Goal: Browse casually: Explore the website without a specific task or goal

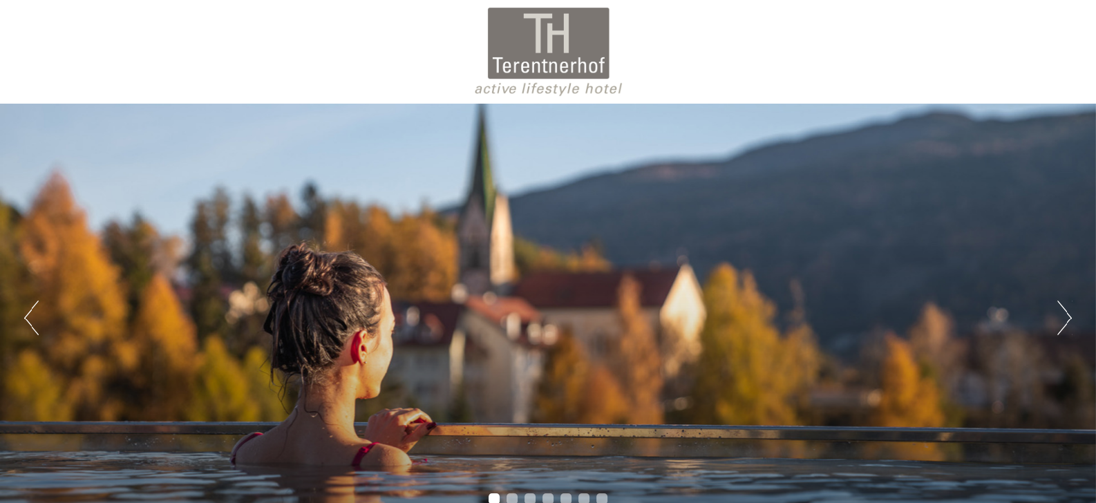
click at [1065, 321] on button "Next" at bounding box center [1064, 318] width 15 height 35
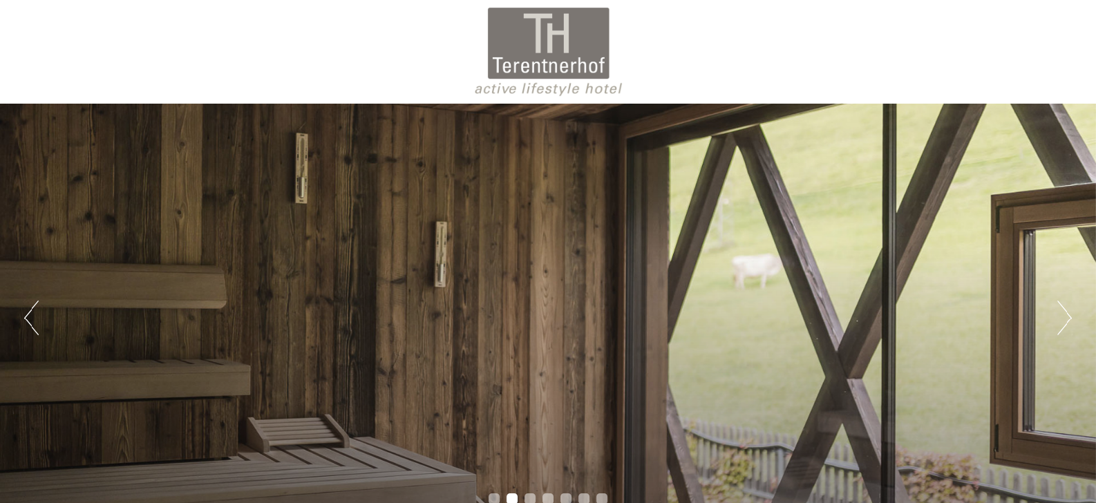
click at [1065, 321] on button "Next" at bounding box center [1064, 318] width 15 height 35
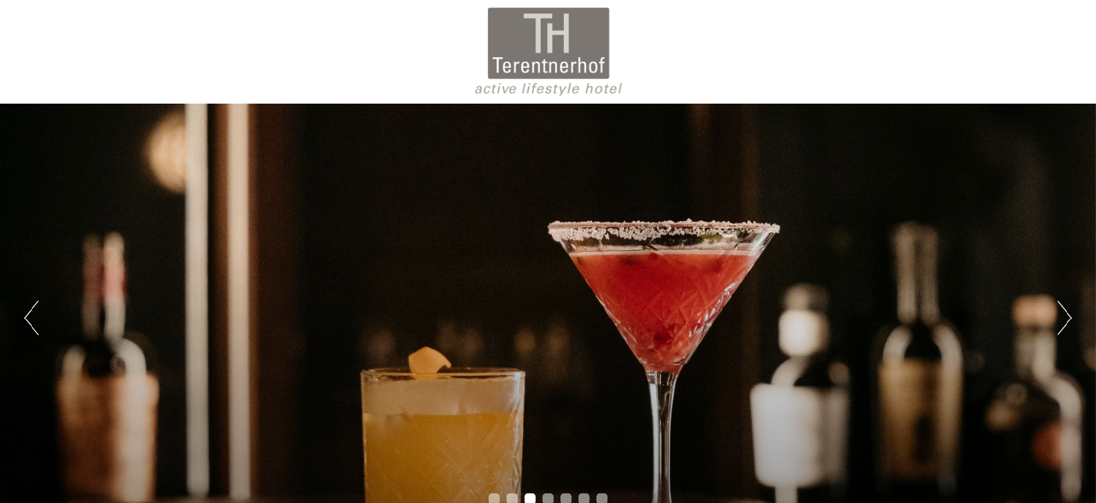
click at [1065, 321] on button "Next" at bounding box center [1064, 318] width 15 height 35
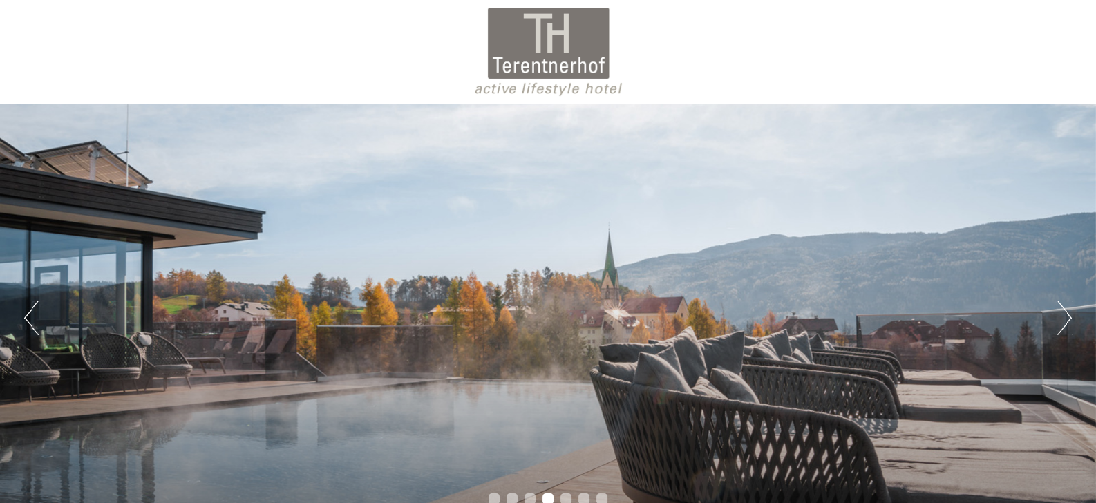
scroll to position [73, 0]
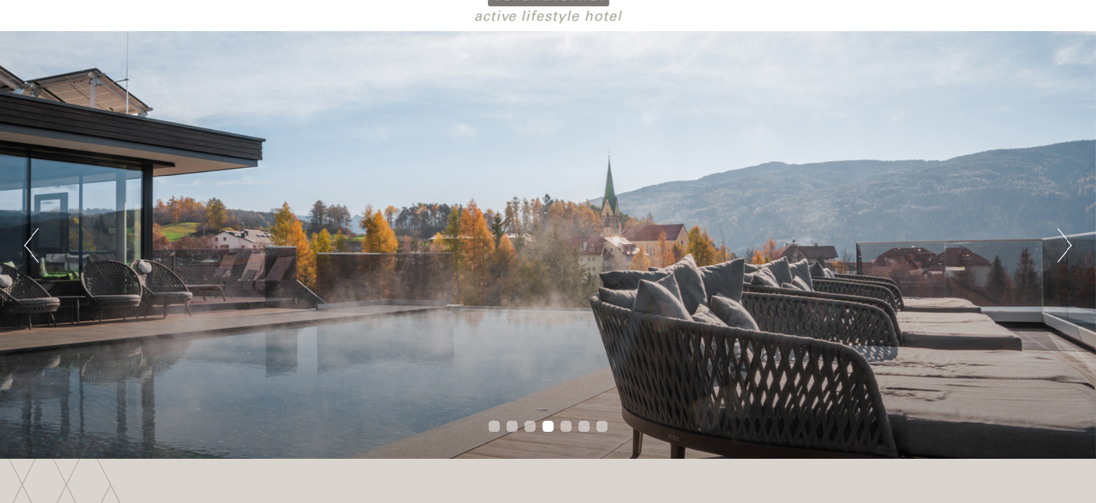
click at [1068, 237] on button "Next" at bounding box center [1064, 245] width 15 height 35
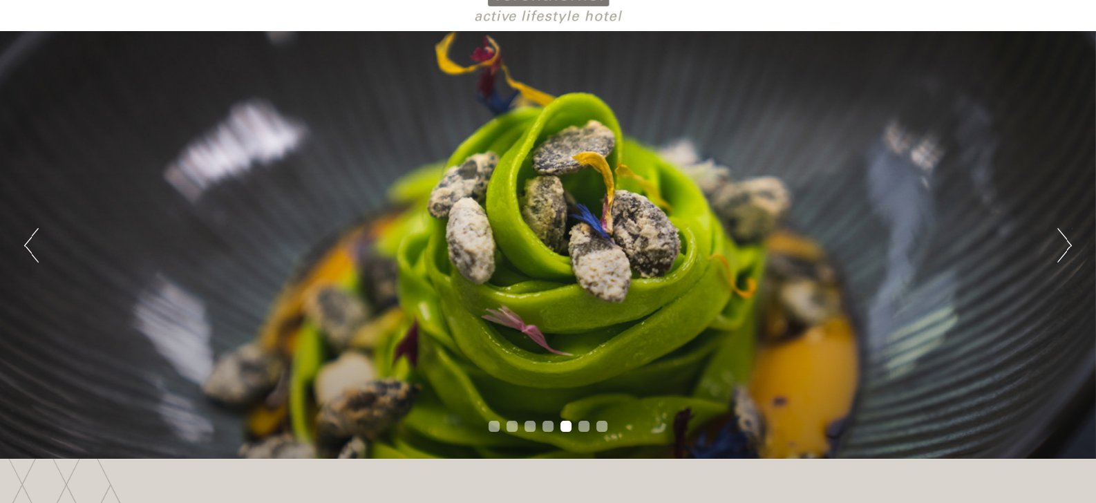
click at [1068, 237] on button "Next" at bounding box center [1064, 245] width 15 height 35
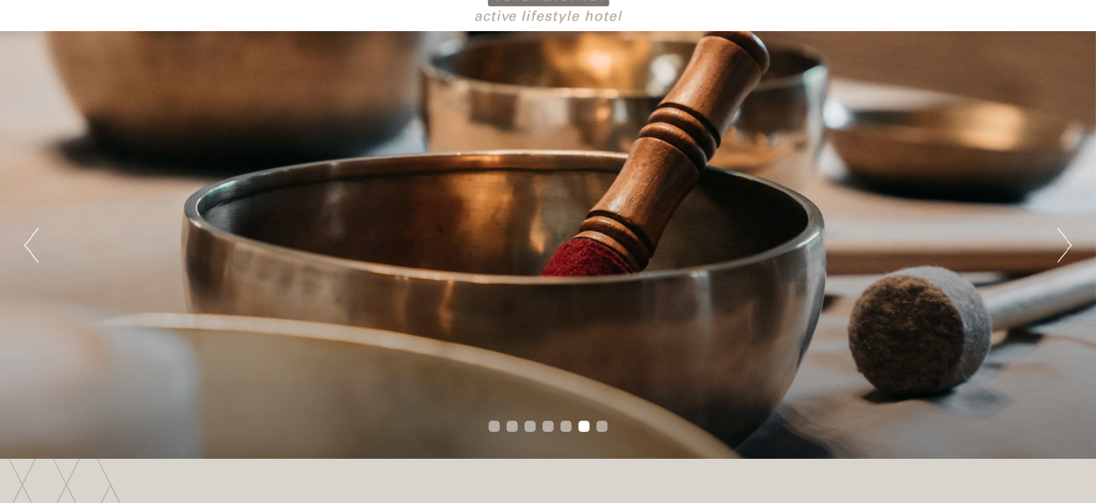
click at [1068, 237] on button "Next" at bounding box center [1064, 245] width 15 height 35
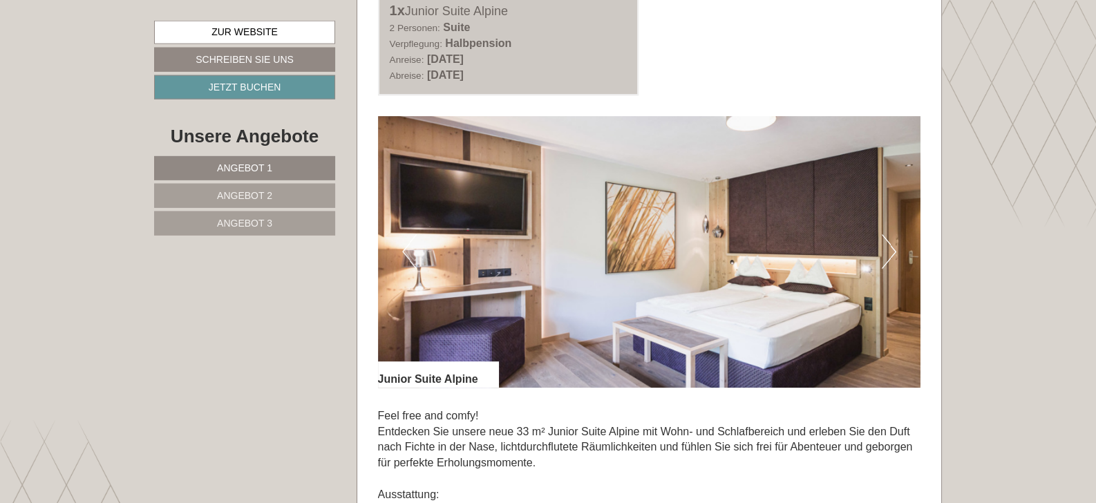
scroll to position [943, 0]
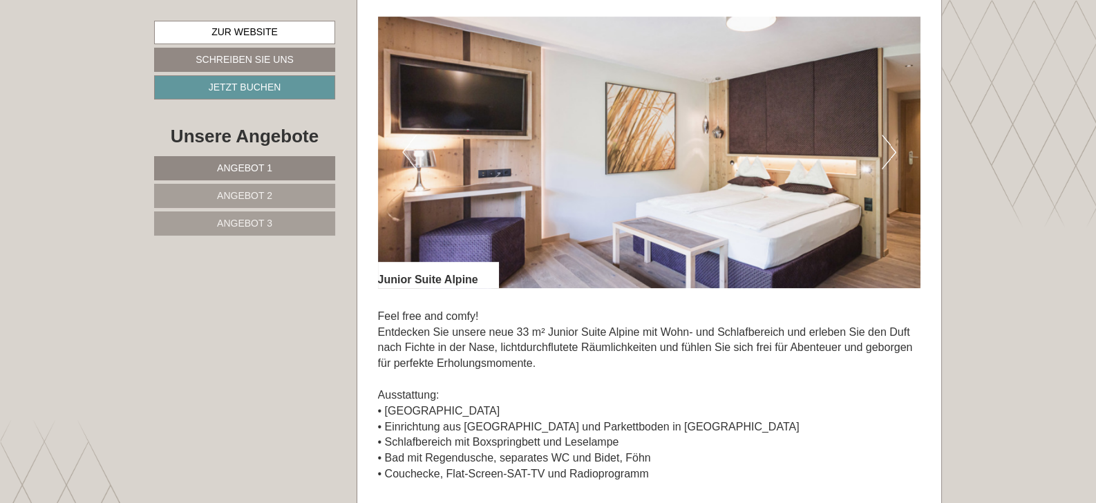
click at [889, 155] on button "Next" at bounding box center [889, 152] width 15 height 35
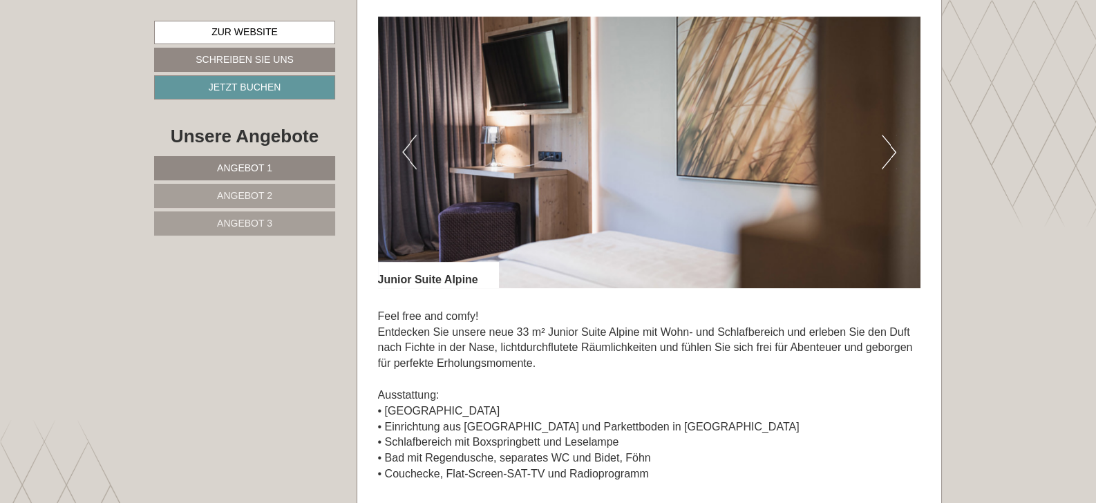
click at [889, 155] on button "Next" at bounding box center [889, 152] width 15 height 35
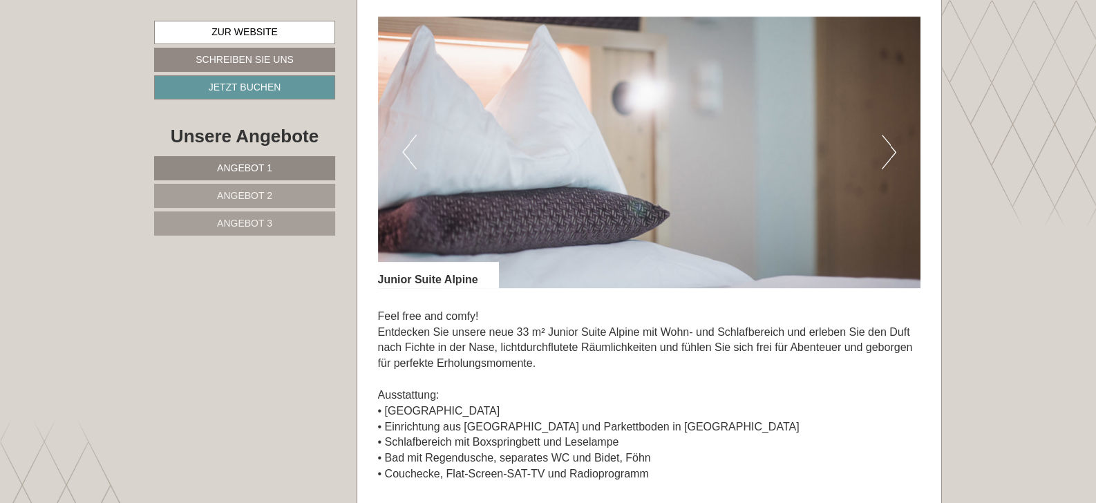
click at [889, 155] on button "Next" at bounding box center [889, 152] width 15 height 35
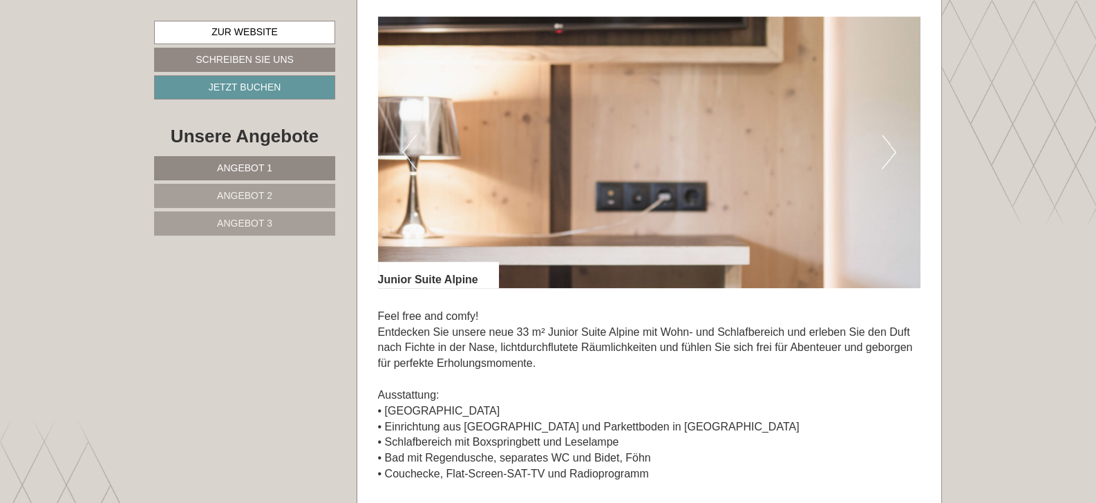
click at [889, 155] on button "Next" at bounding box center [889, 152] width 15 height 35
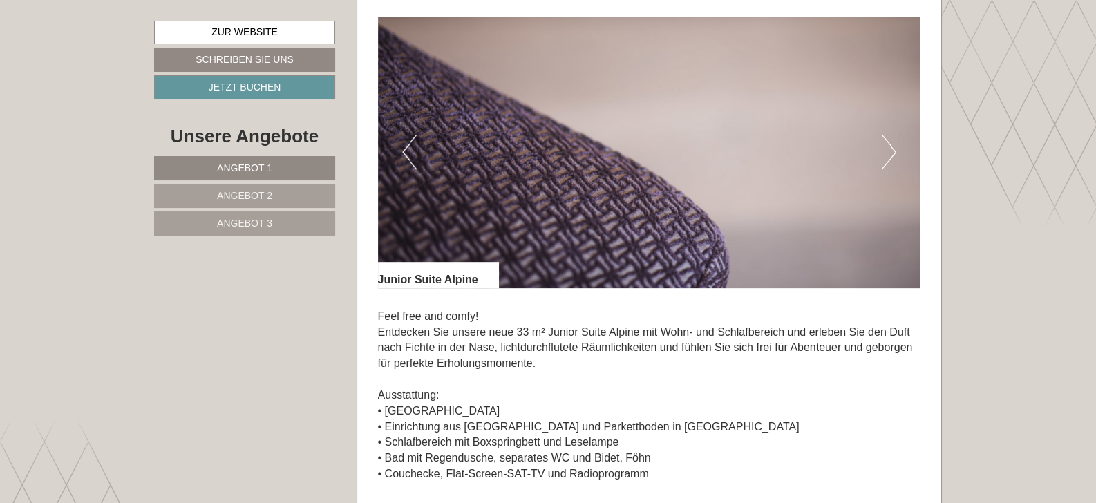
click at [889, 155] on button "Next" at bounding box center [889, 152] width 15 height 35
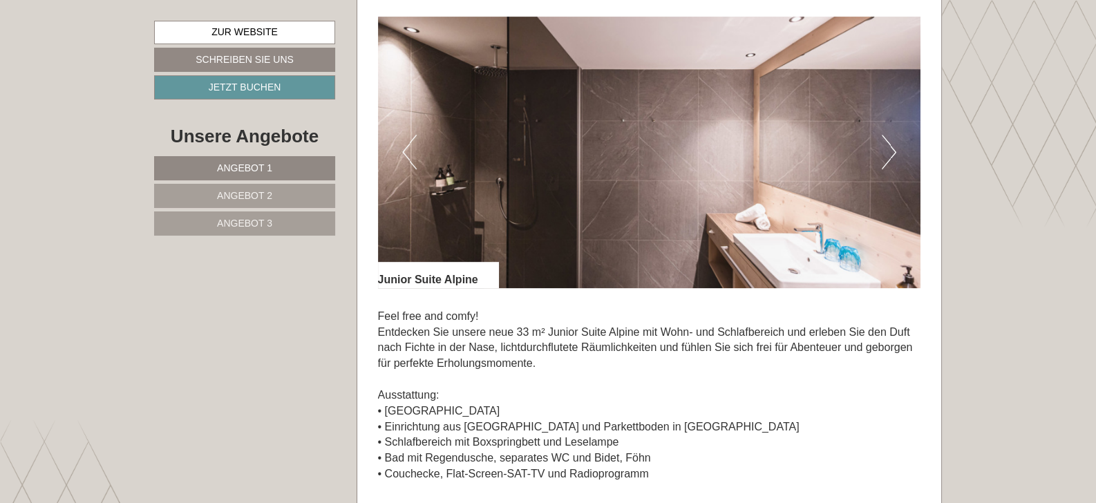
click at [889, 155] on button "Next" at bounding box center [889, 152] width 15 height 35
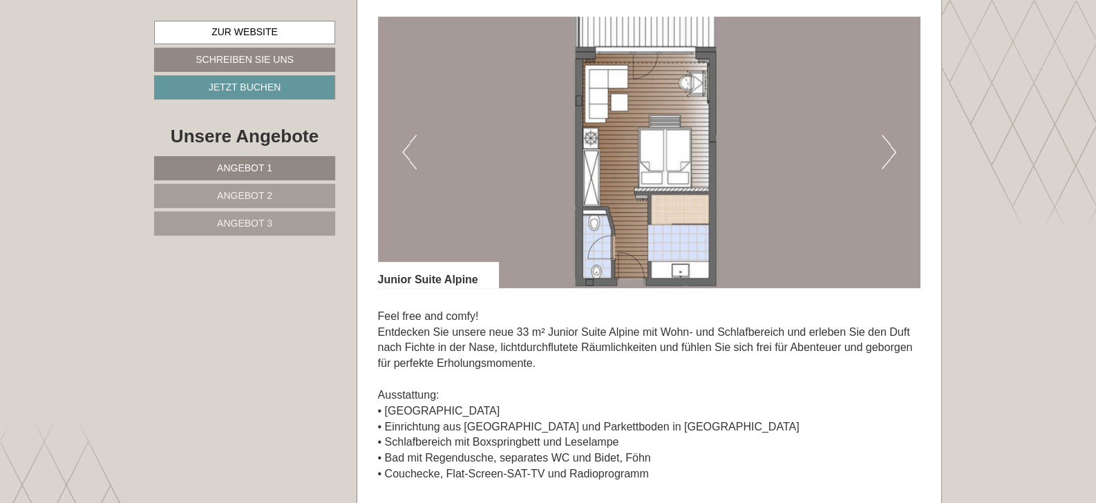
click at [889, 155] on button "Next" at bounding box center [889, 152] width 15 height 35
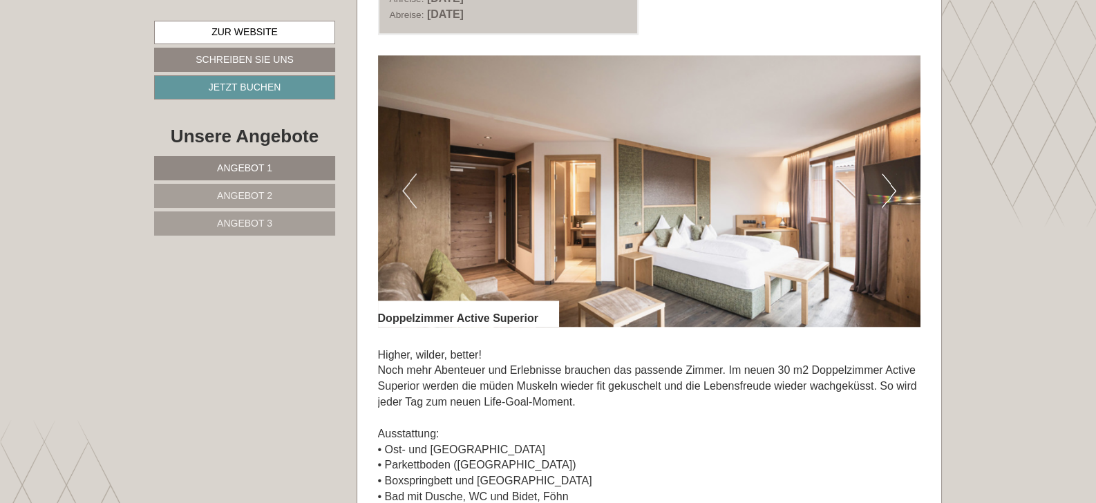
scroll to position [1959, 0]
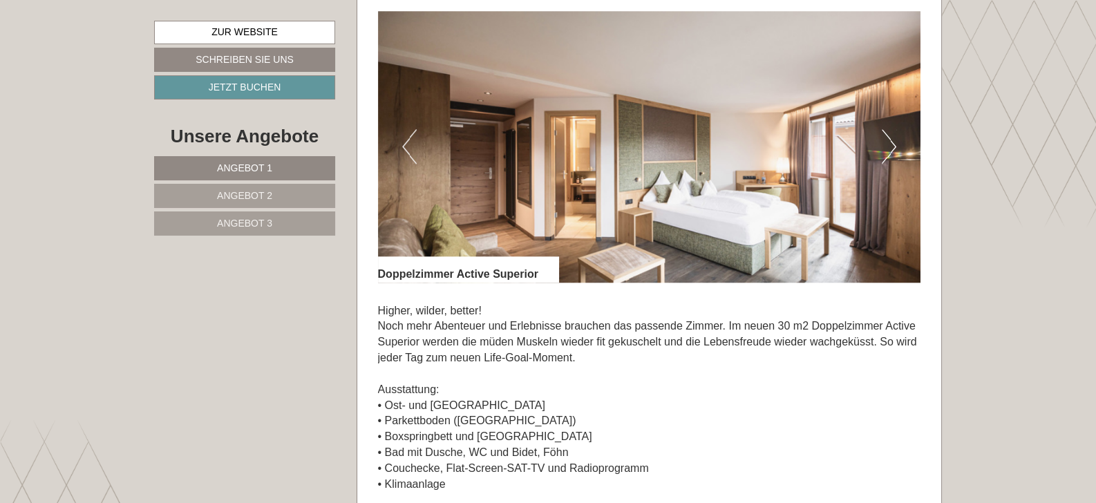
click at [889, 147] on button "Next" at bounding box center [889, 146] width 15 height 35
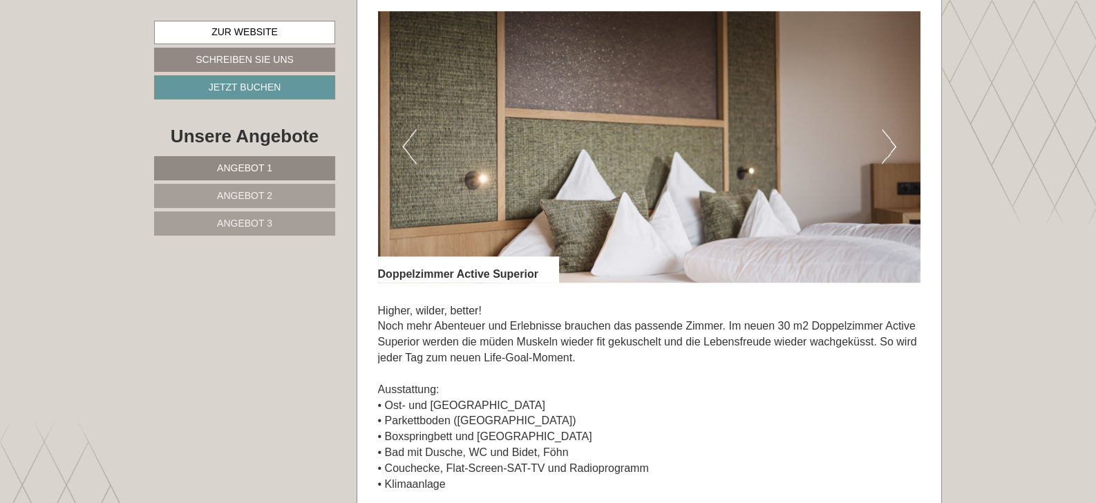
click at [889, 147] on button "Next" at bounding box center [889, 146] width 15 height 35
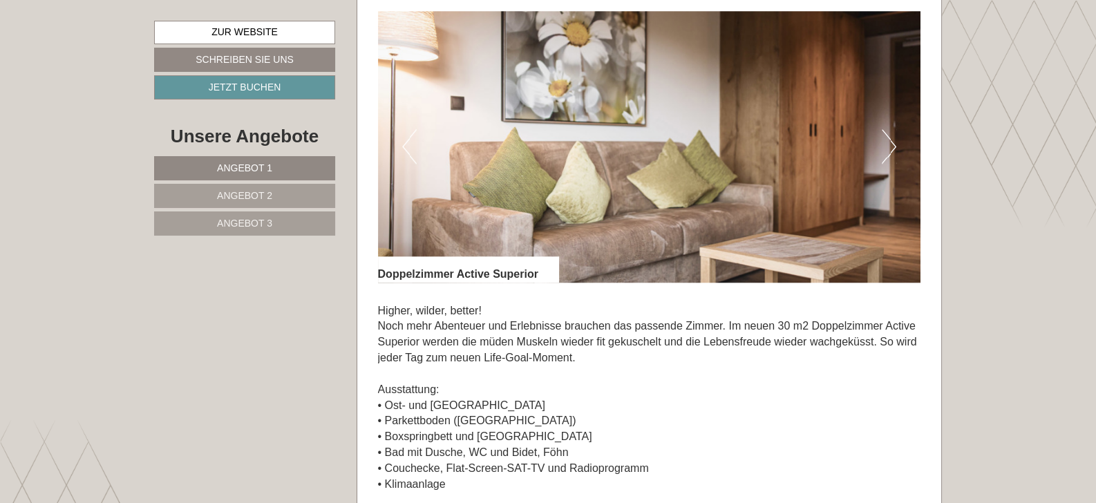
click at [889, 147] on button "Next" at bounding box center [889, 146] width 15 height 35
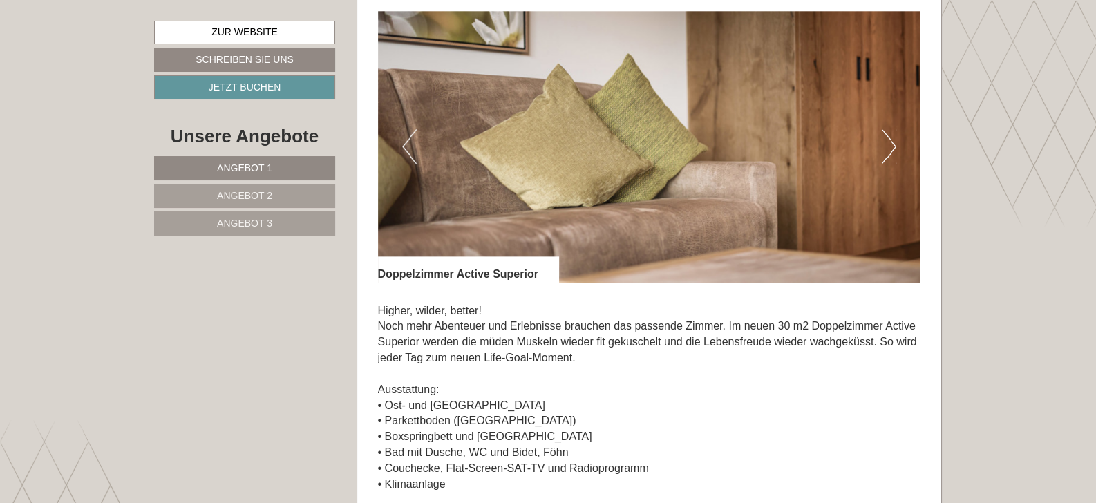
click at [889, 147] on button "Next" at bounding box center [889, 146] width 15 height 35
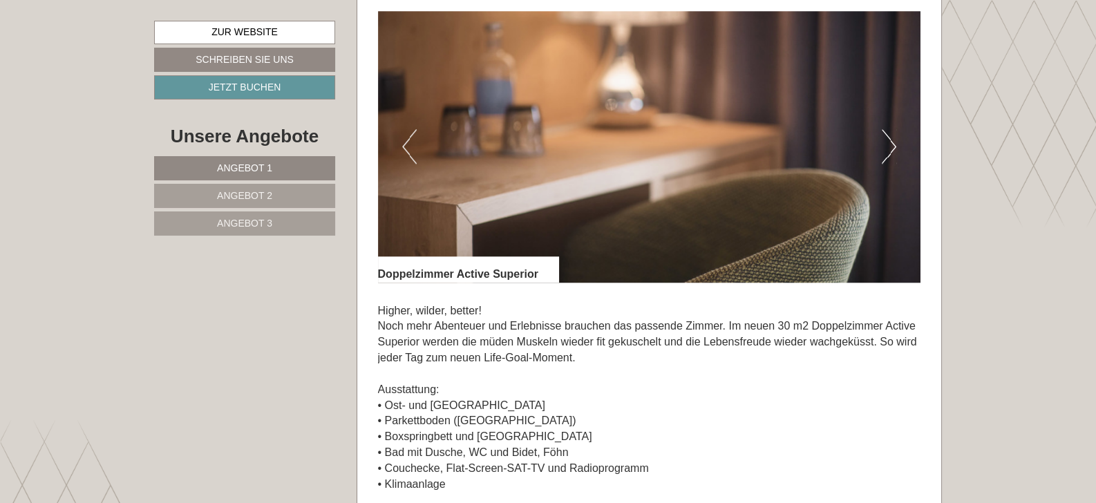
click at [889, 147] on button "Next" at bounding box center [889, 146] width 15 height 35
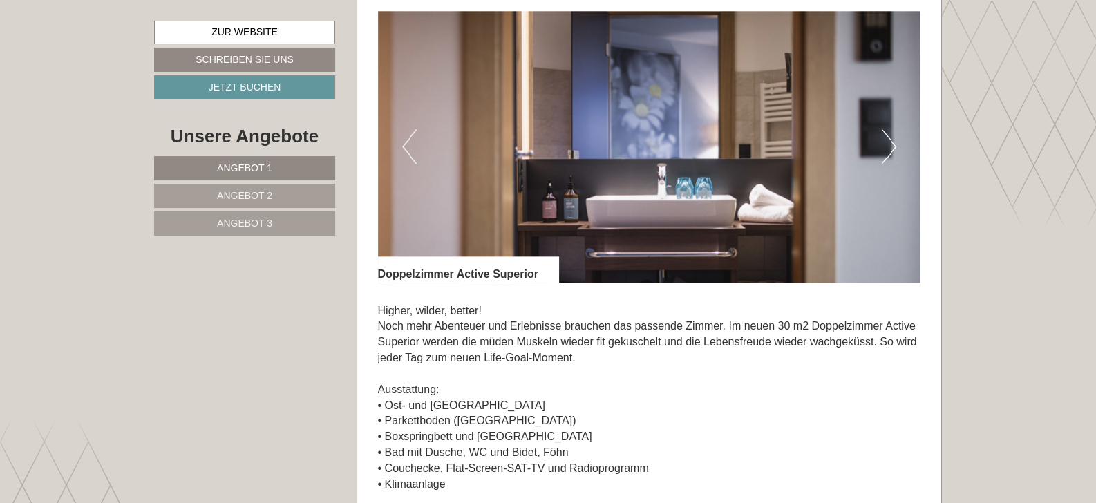
click at [889, 147] on button "Next" at bounding box center [889, 146] width 15 height 35
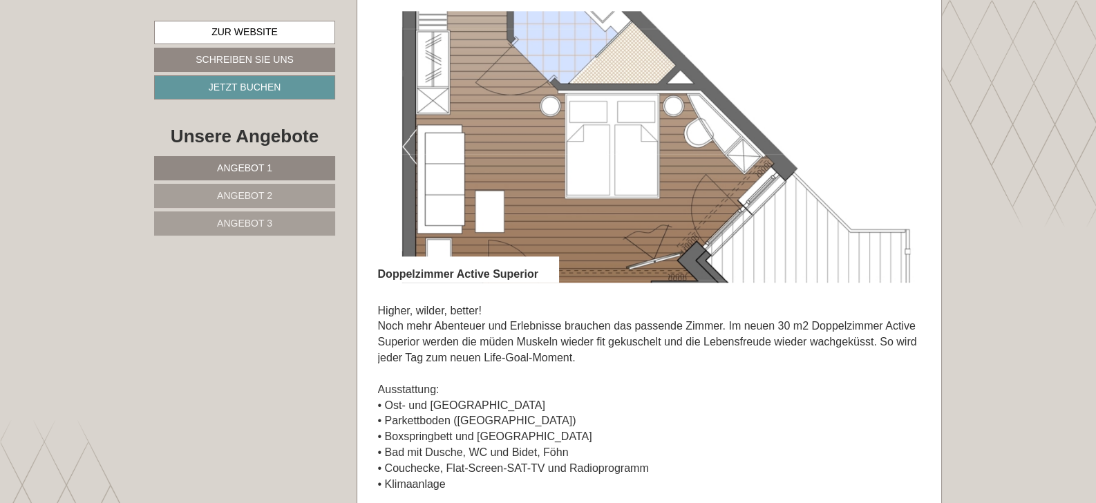
click at [410, 142] on button "Previous" at bounding box center [409, 146] width 15 height 35
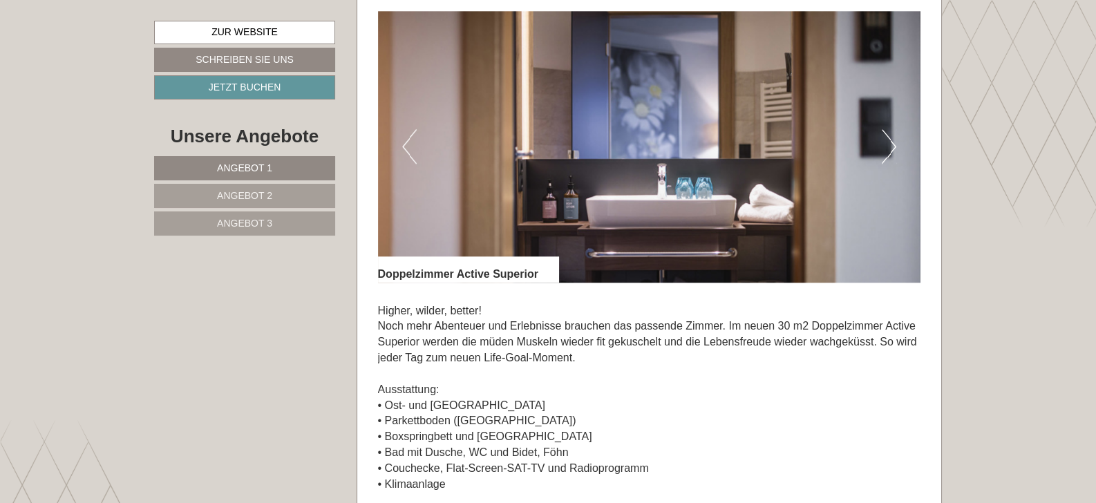
click at [410, 142] on button "Previous" at bounding box center [409, 146] width 15 height 35
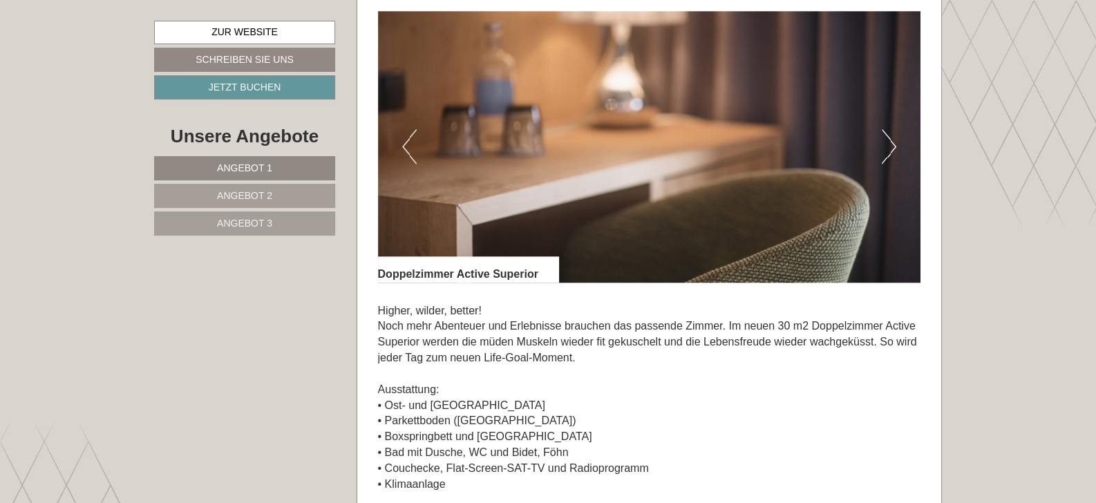
click at [410, 142] on button "Previous" at bounding box center [409, 146] width 15 height 35
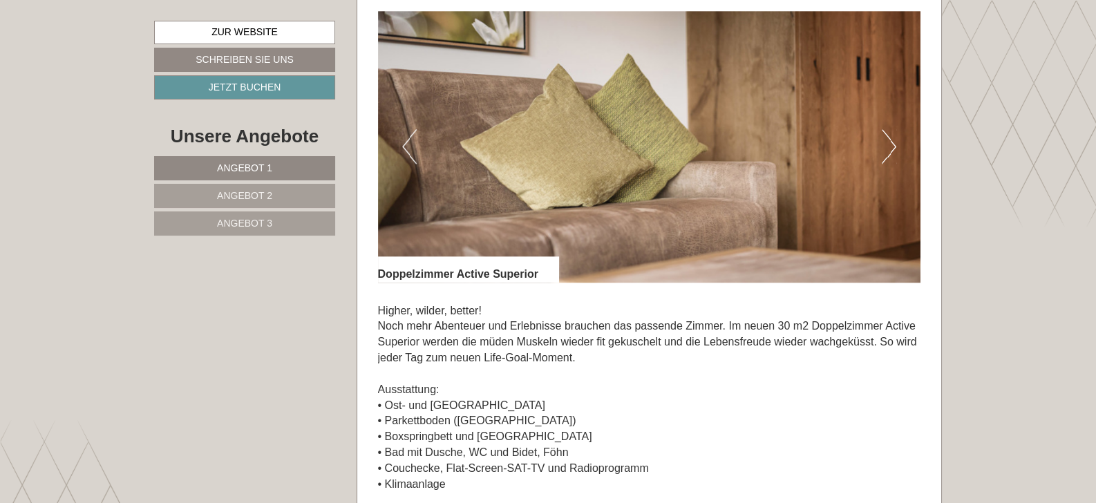
click at [410, 142] on button "Previous" at bounding box center [409, 146] width 15 height 35
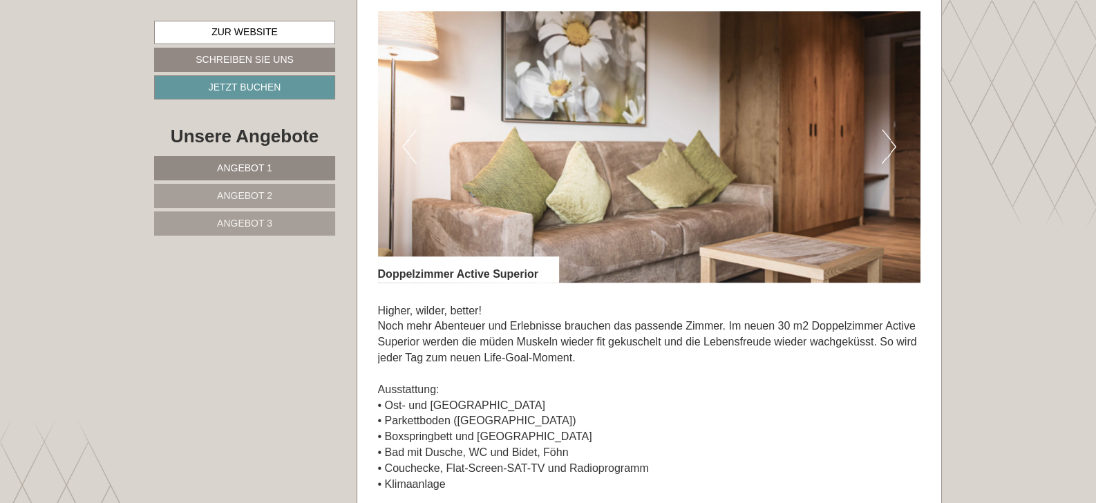
click at [410, 142] on button "Previous" at bounding box center [409, 146] width 15 height 35
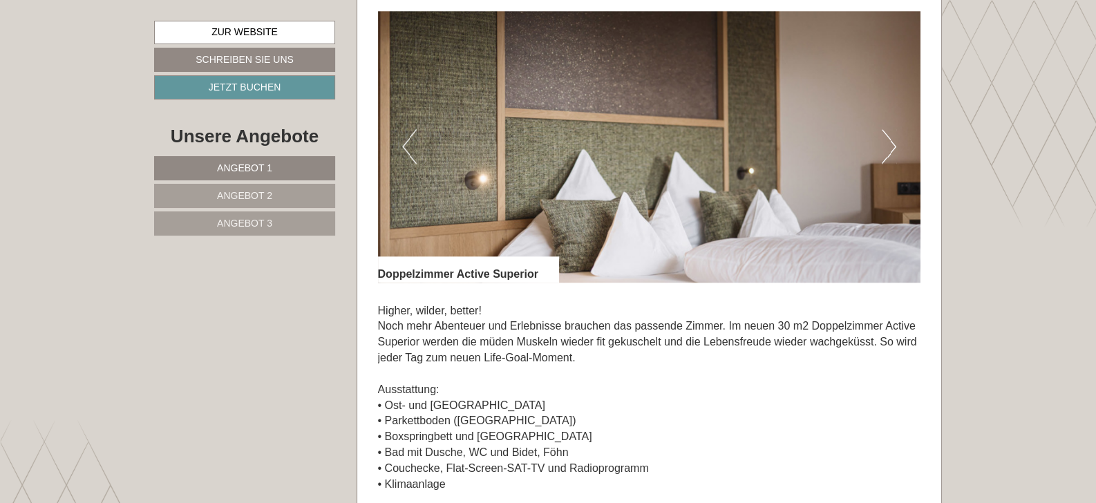
click at [410, 142] on button "Previous" at bounding box center [409, 146] width 15 height 35
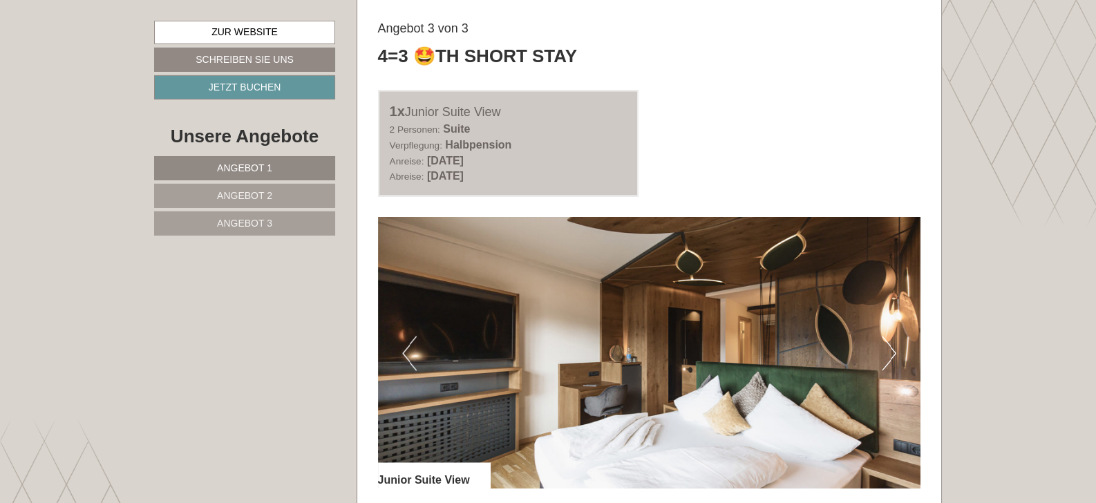
scroll to position [2902, 0]
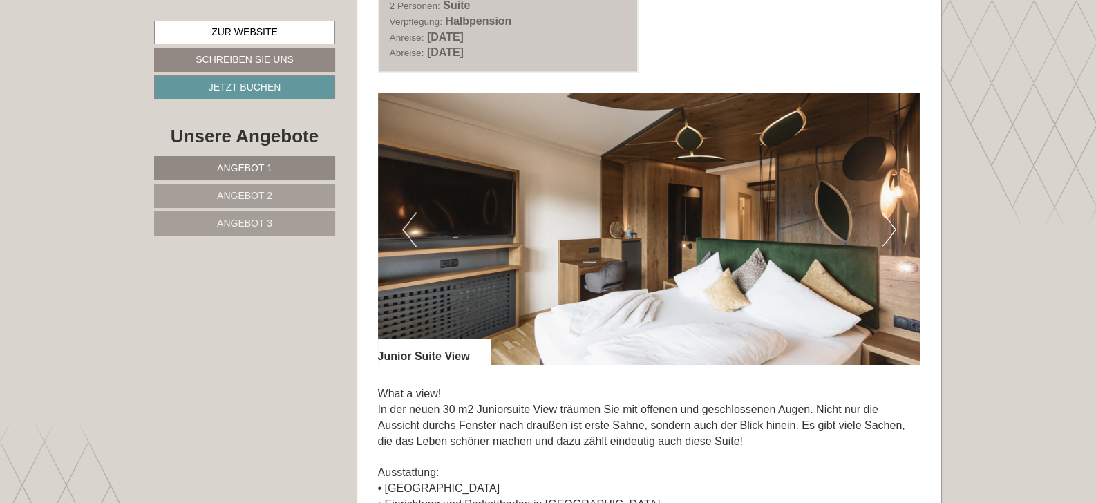
click at [894, 229] on button "Next" at bounding box center [889, 229] width 15 height 35
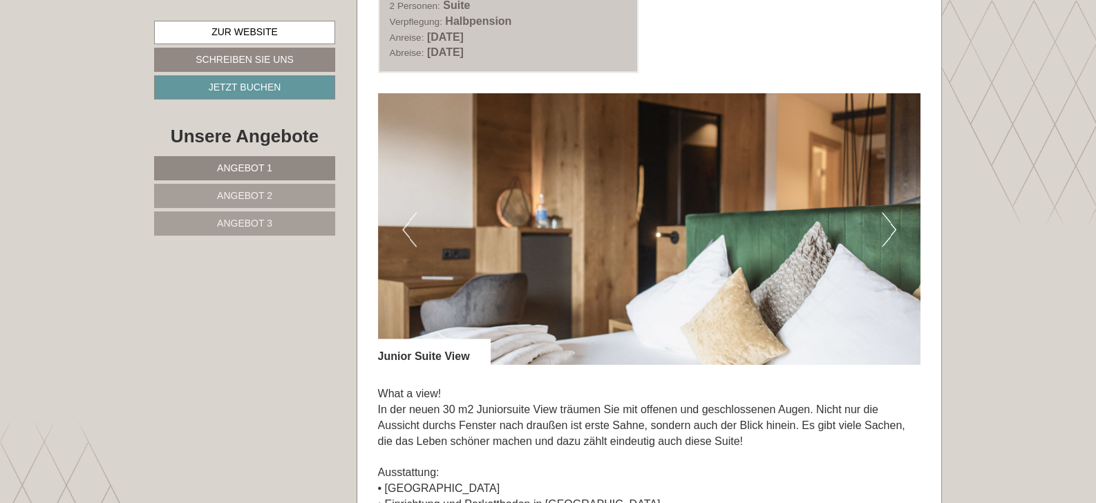
click at [894, 229] on button "Next" at bounding box center [889, 229] width 15 height 35
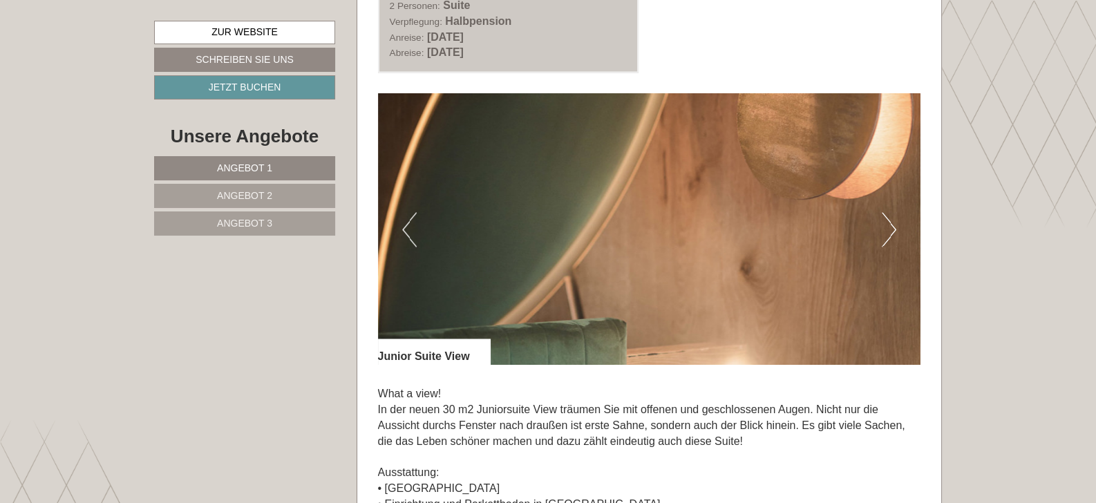
click at [894, 229] on button "Next" at bounding box center [889, 229] width 15 height 35
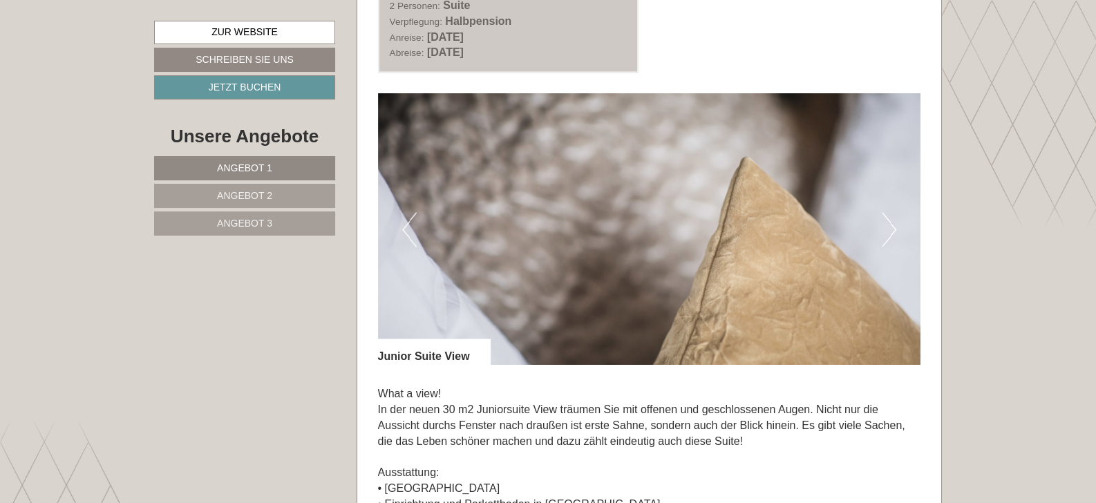
click at [894, 229] on button "Next" at bounding box center [889, 229] width 15 height 35
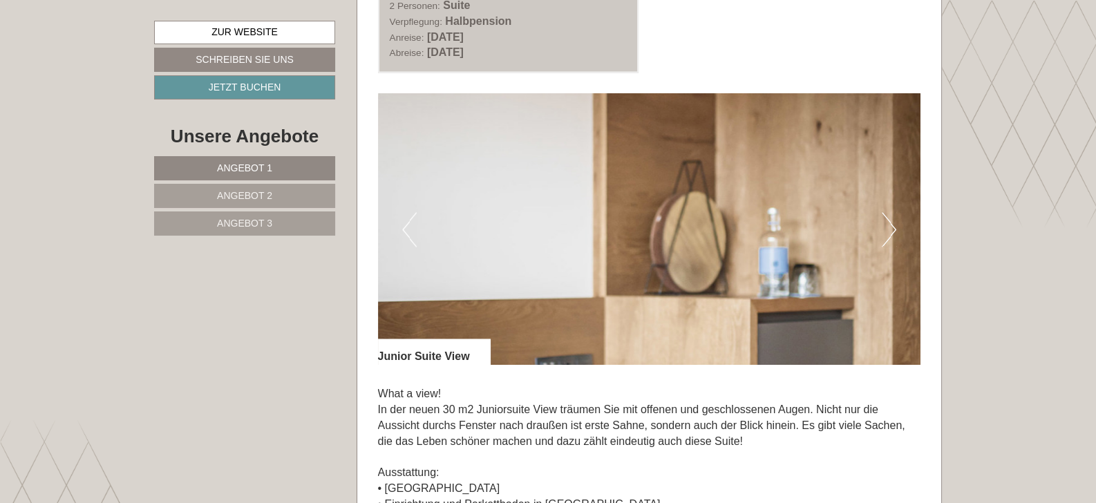
click at [894, 229] on button "Next" at bounding box center [889, 229] width 15 height 35
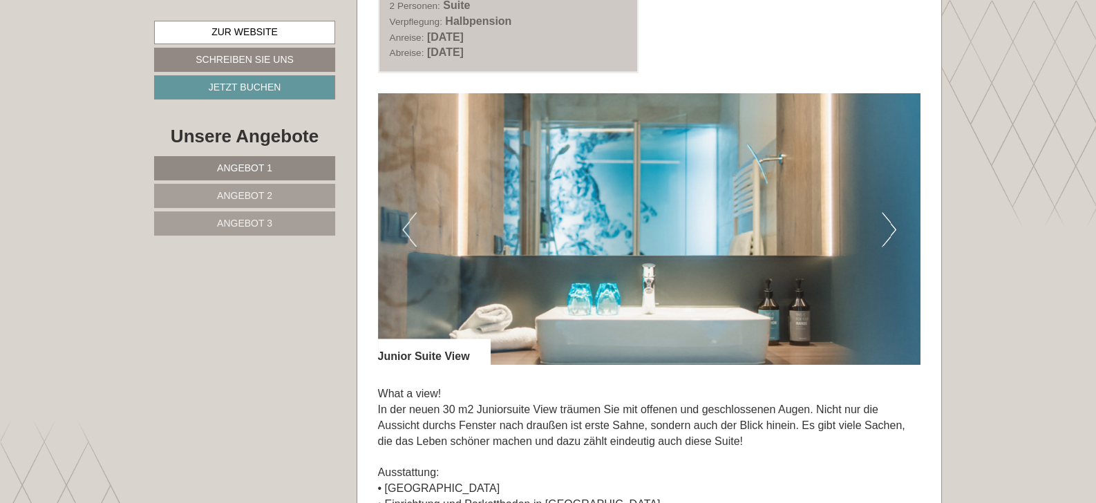
click at [894, 229] on button "Next" at bounding box center [889, 229] width 15 height 35
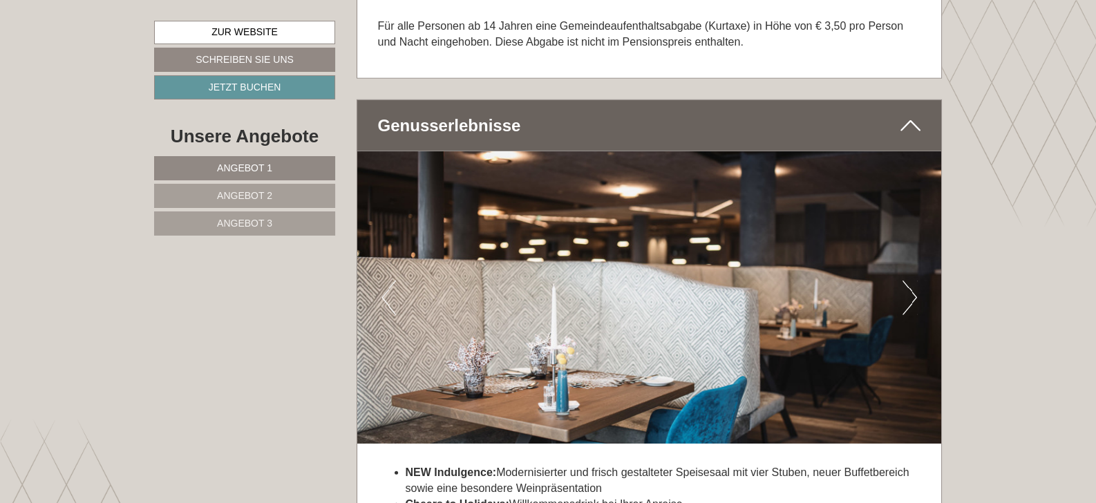
scroll to position [4644, 0]
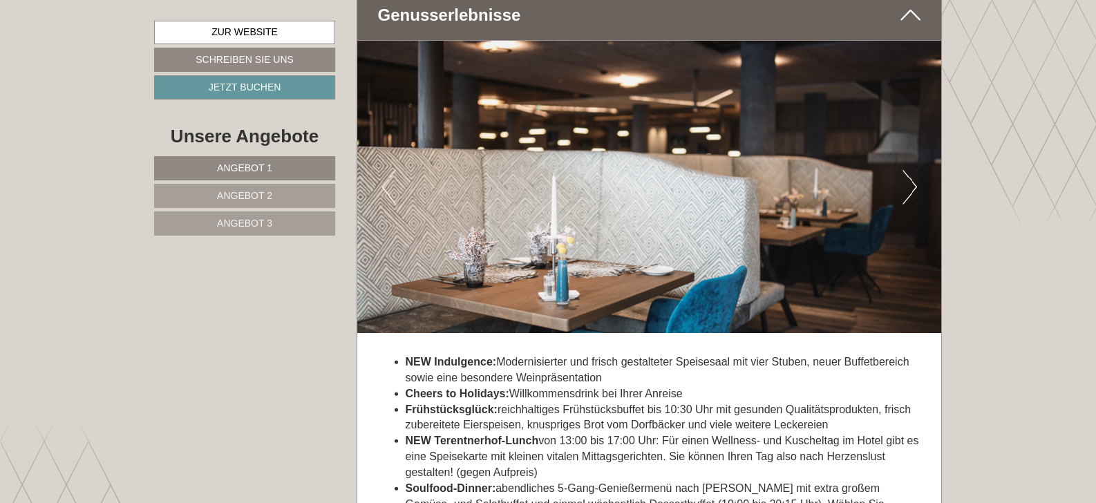
click at [916, 179] on button "Next" at bounding box center [910, 187] width 15 height 35
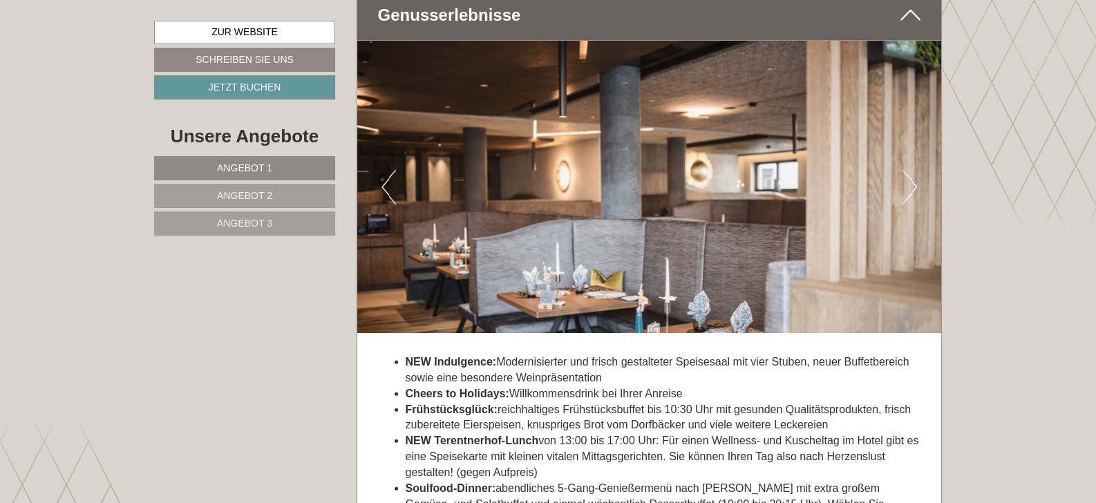
click at [916, 179] on button "Next" at bounding box center [910, 187] width 15 height 35
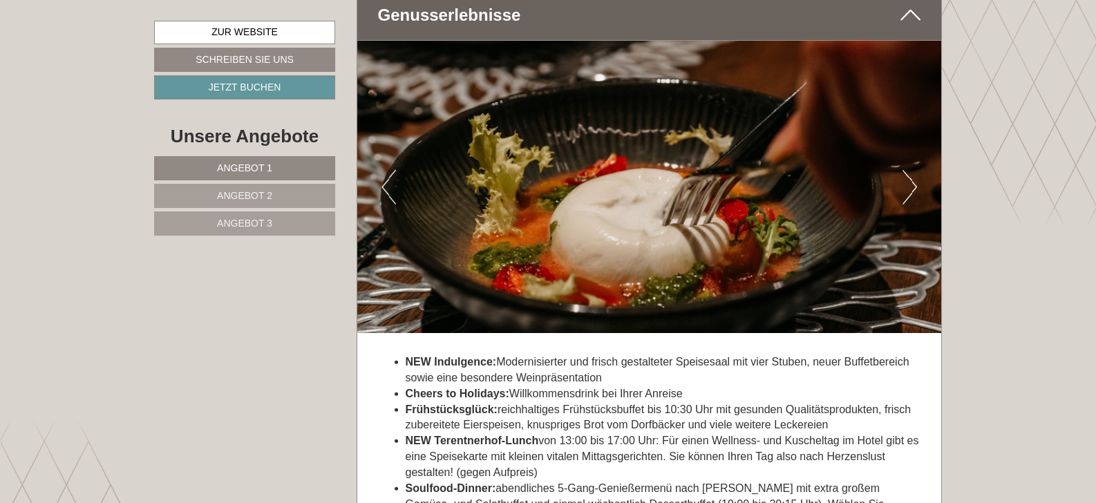
click at [916, 179] on button "Next" at bounding box center [910, 187] width 15 height 35
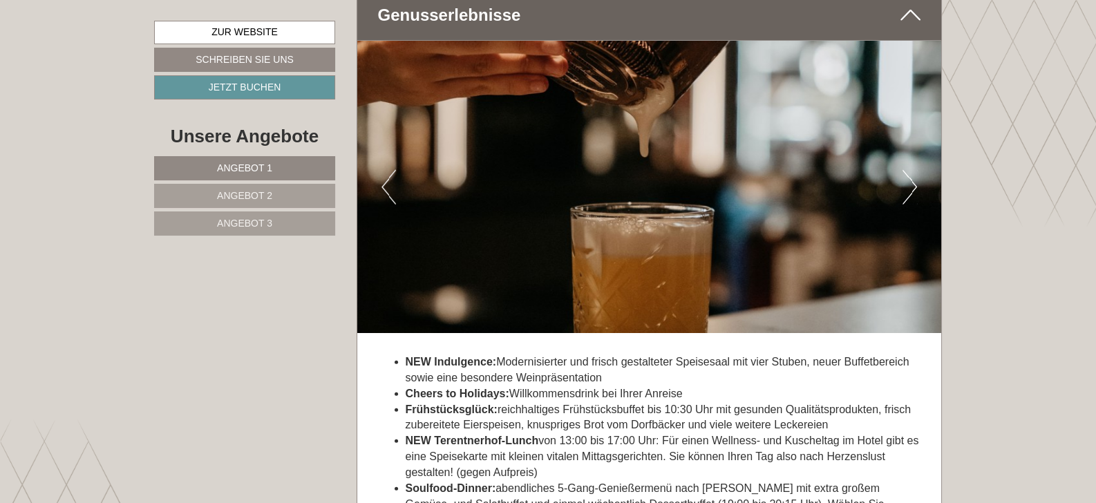
click at [916, 179] on button "Next" at bounding box center [910, 187] width 15 height 35
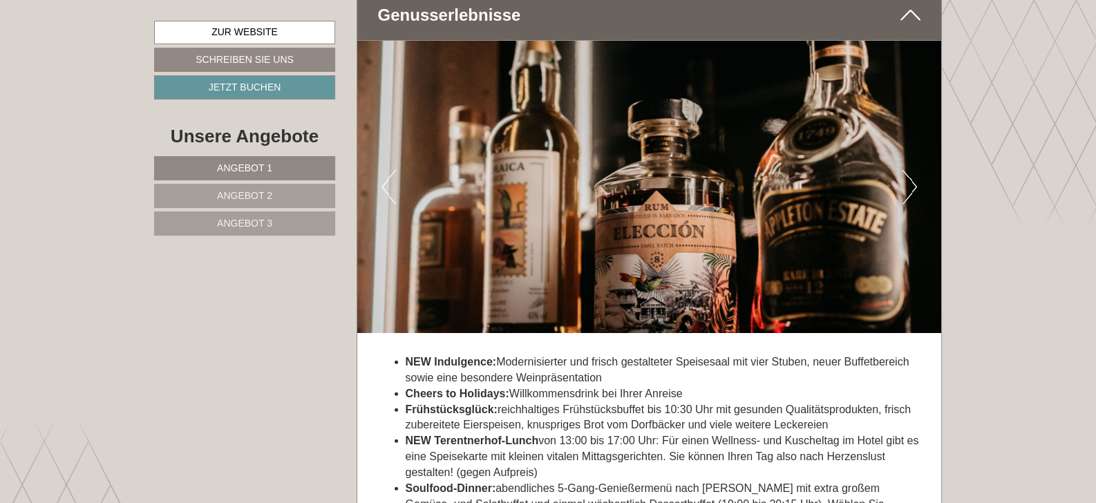
click at [916, 179] on button "Next" at bounding box center [910, 187] width 15 height 35
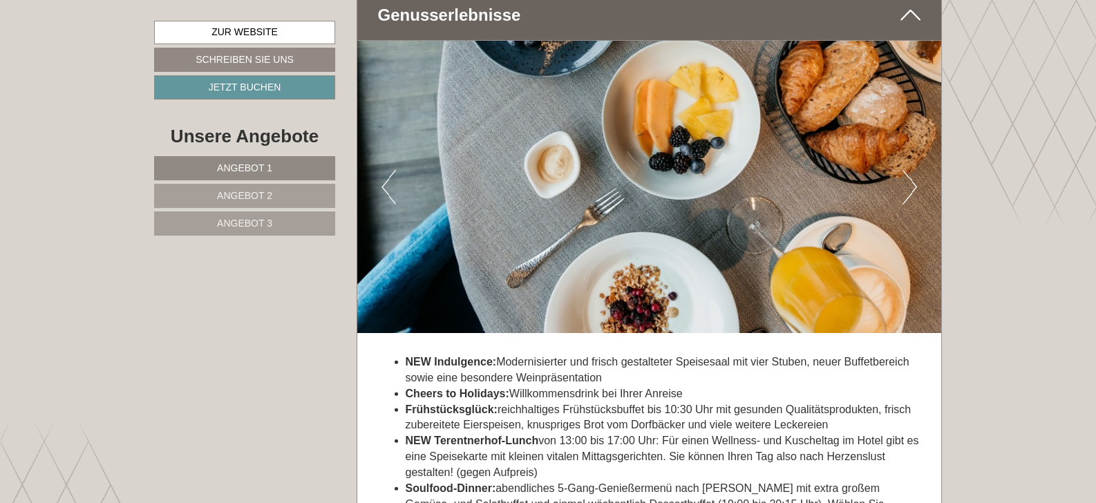
click at [916, 179] on button "Next" at bounding box center [910, 187] width 15 height 35
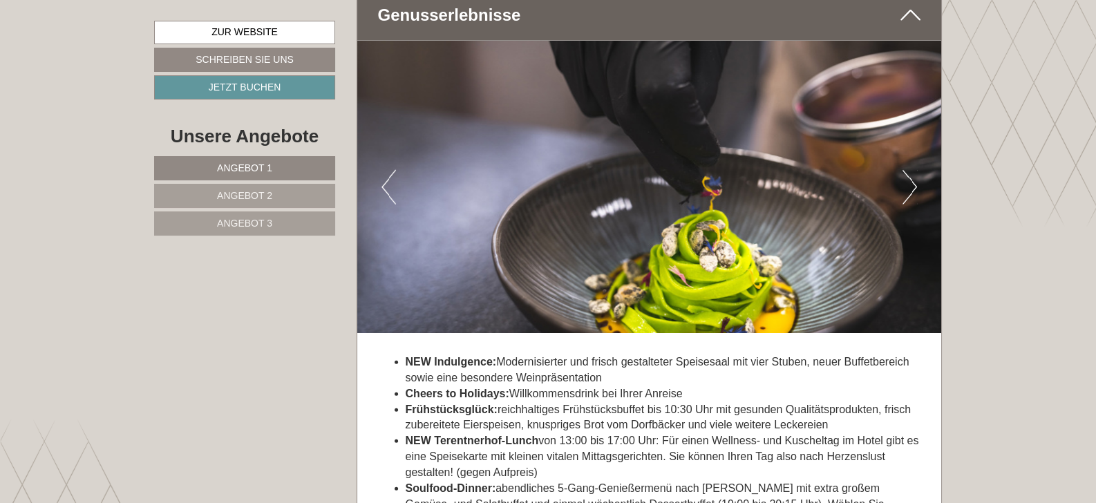
click at [916, 179] on button "Next" at bounding box center [910, 187] width 15 height 35
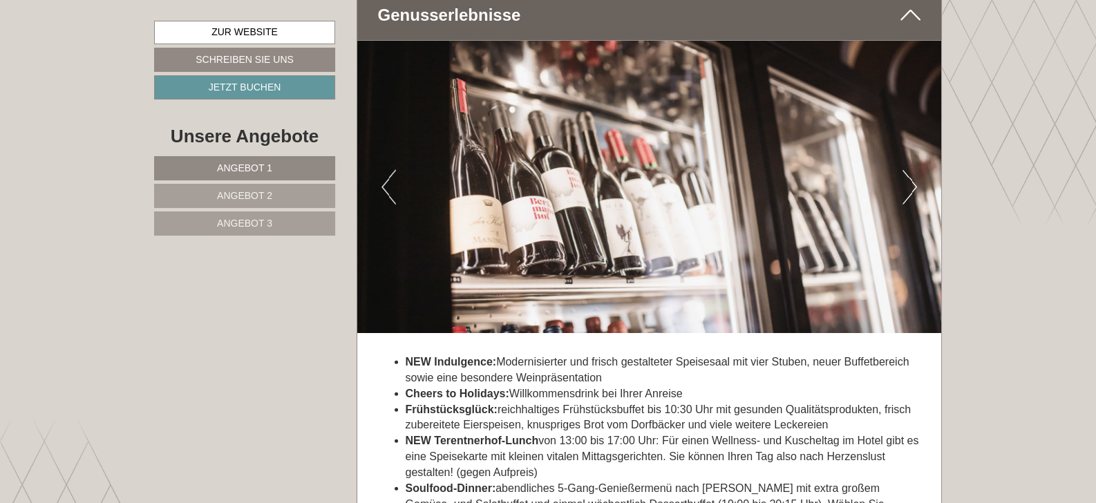
click at [916, 179] on button "Next" at bounding box center [910, 187] width 15 height 35
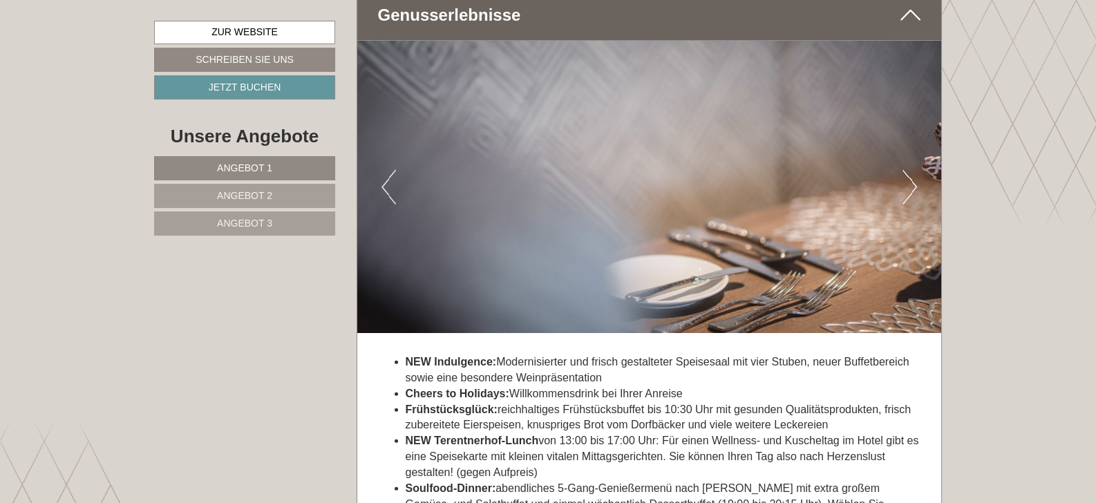
click at [916, 179] on button "Next" at bounding box center [910, 187] width 15 height 35
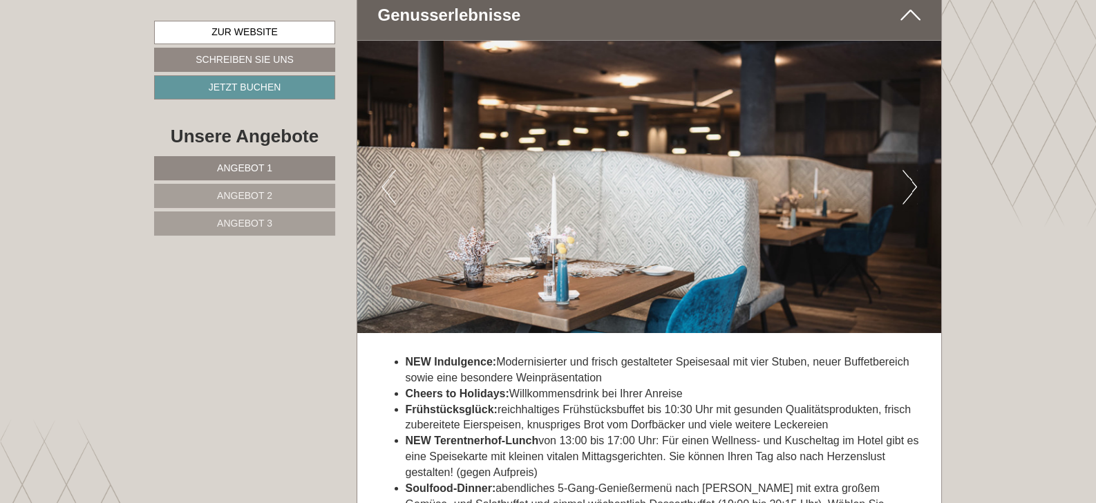
click at [916, 179] on button "Next" at bounding box center [910, 187] width 15 height 35
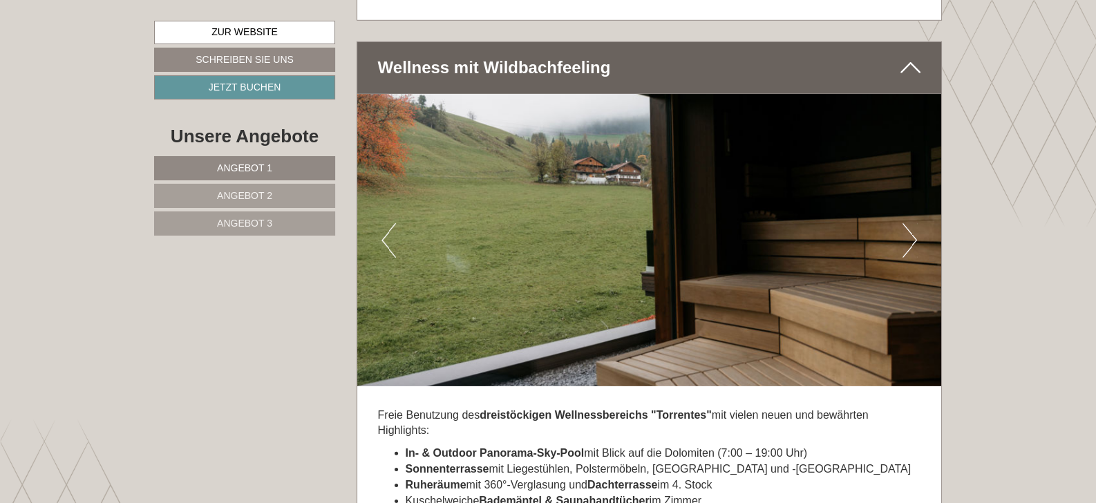
scroll to position [5297, 0]
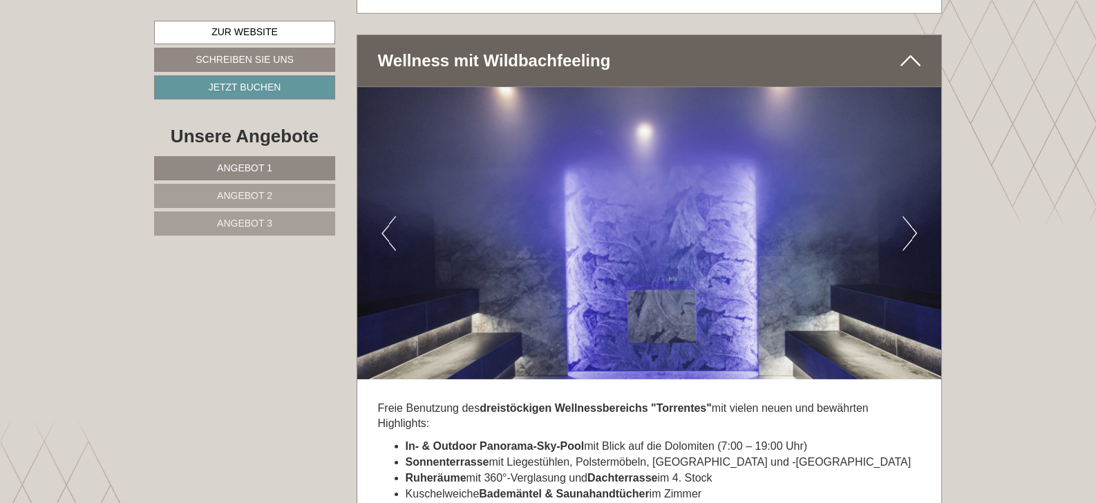
click at [914, 220] on button "Next" at bounding box center [910, 233] width 15 height 35
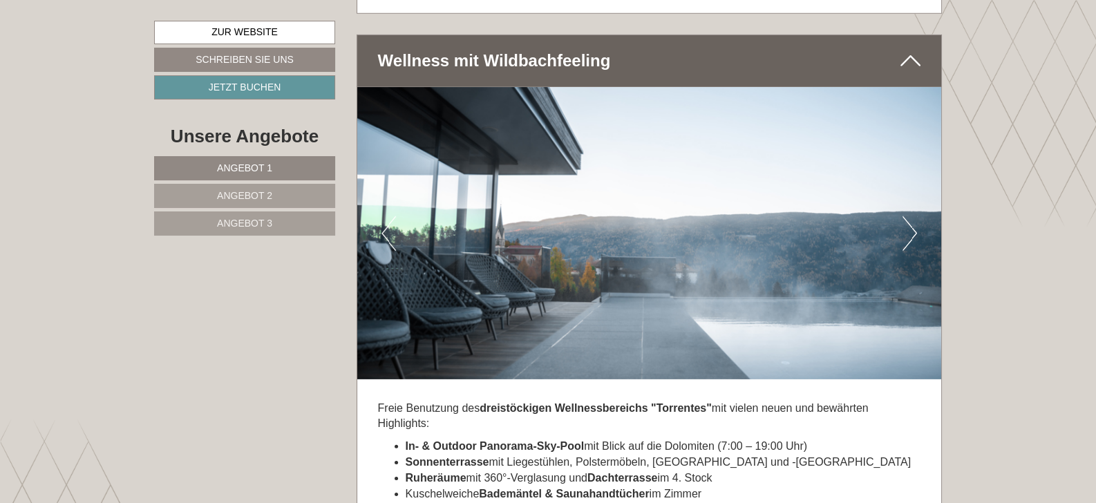
click at [914, 220] on button "Next" at bounding box center [910, 233] width 15 height 35
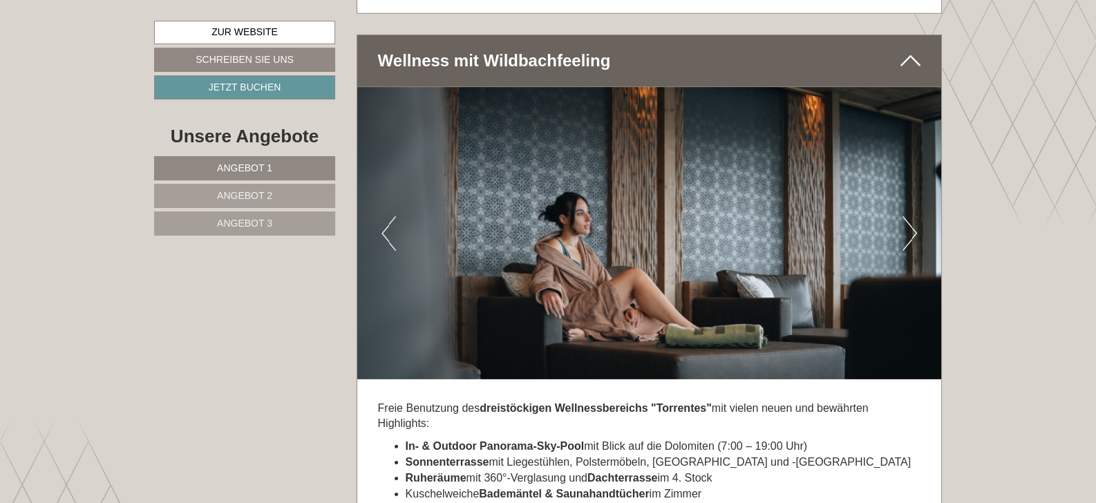
click at [914, 220] on button "Next" at bounding box center [910, 233] width 15 height 35
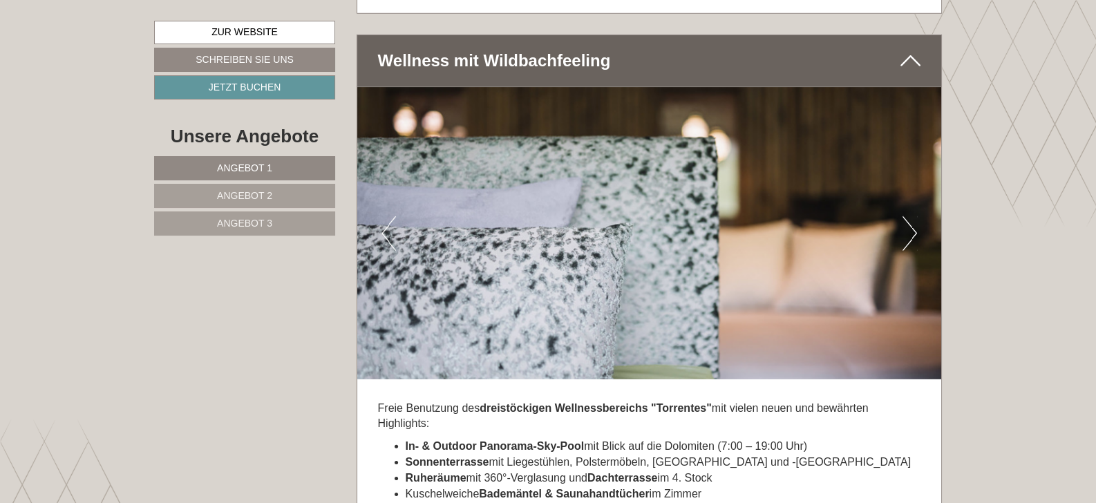
click at [914, 220] on button "Next" at bounding box center [910, 233] width 15 height 35
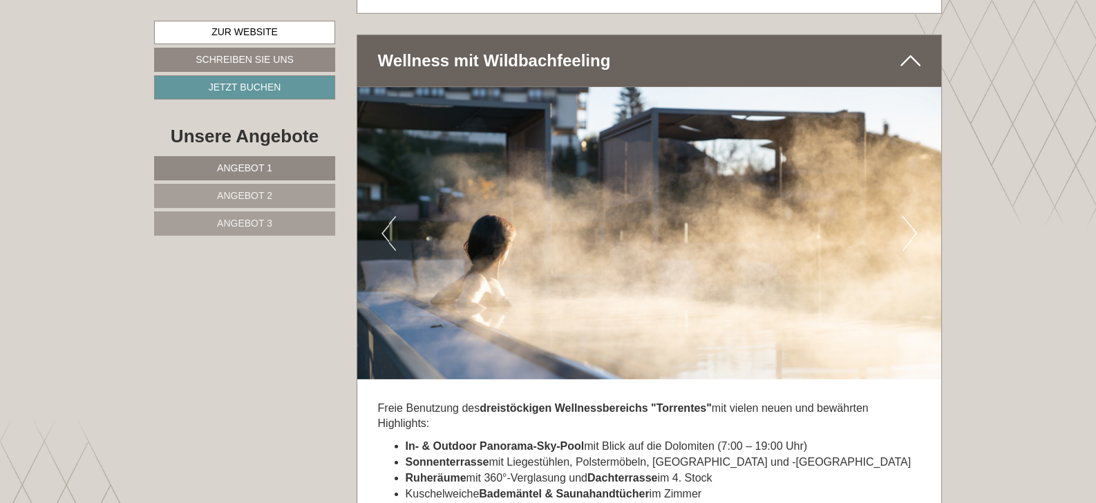
click at [914, 220] on button "Next" at bounding box center [910, 233] width 15 height 35
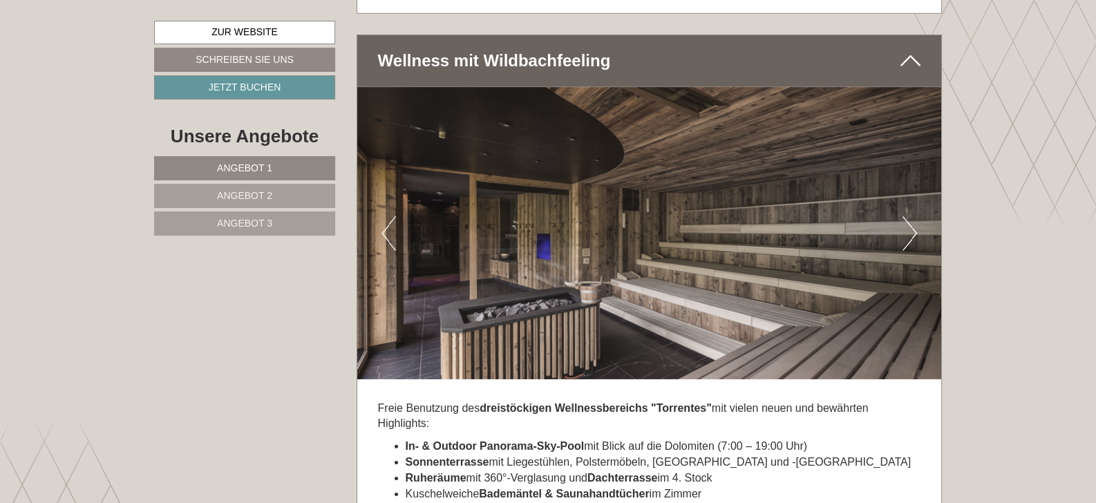
click at [914, 220] on button "Next" at bounding box center [910, 233] width 15 height 35
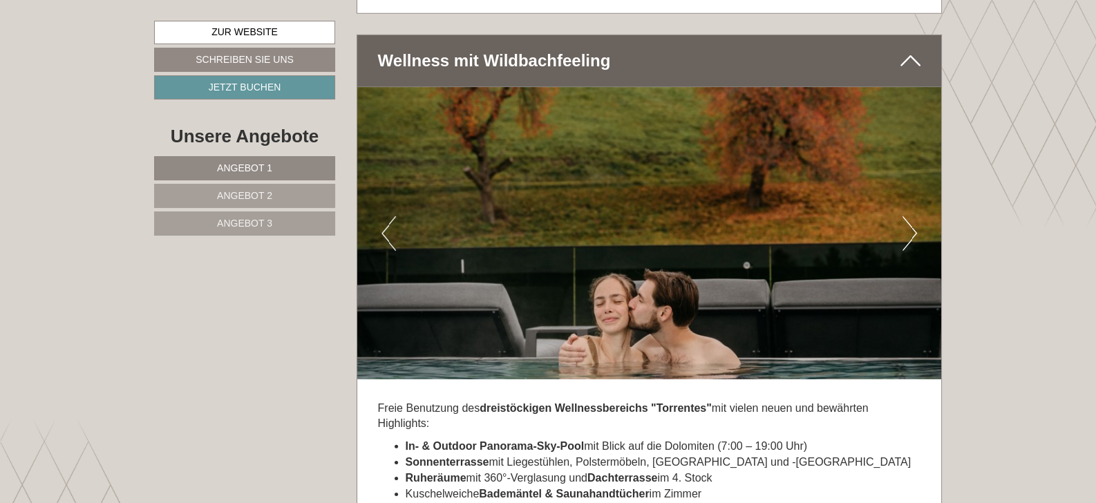
click at [914, 220] on button "Next" at bounding box center [910, 233] width 15 height 35
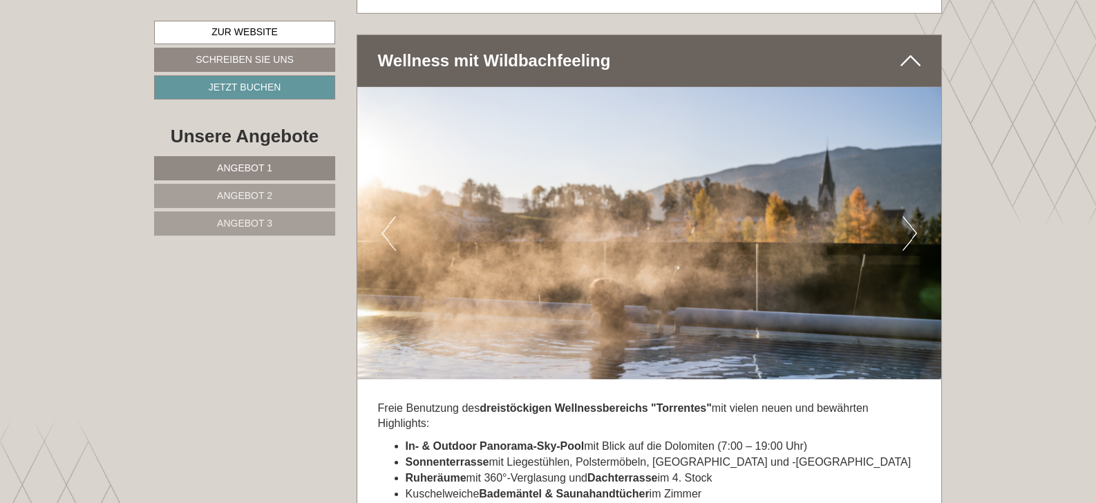
click at [914, 220] on button "Next" at bounding box center [910, 233] width 15 height 35
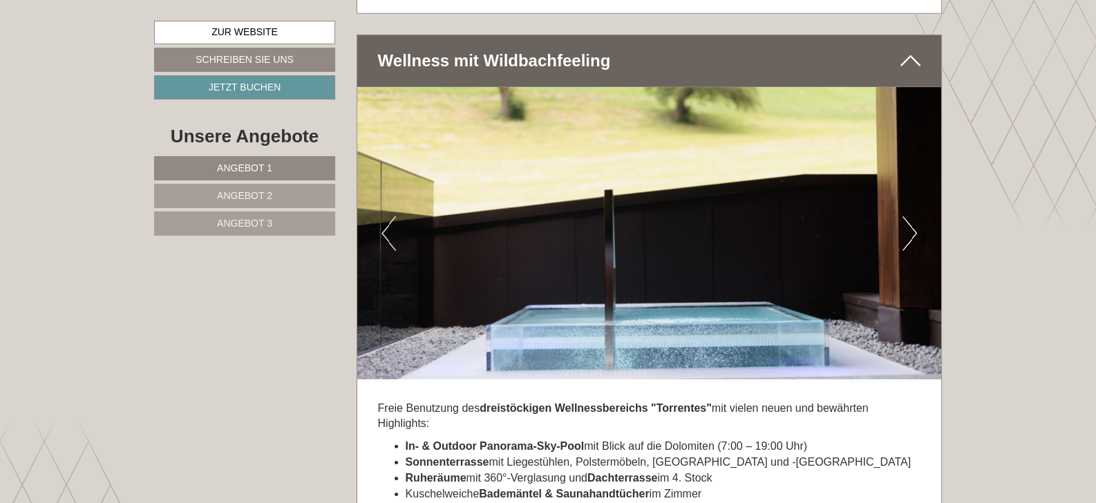
click at [914, 220] on button "Next" at bounding box center [910, 233] width 15 height 35
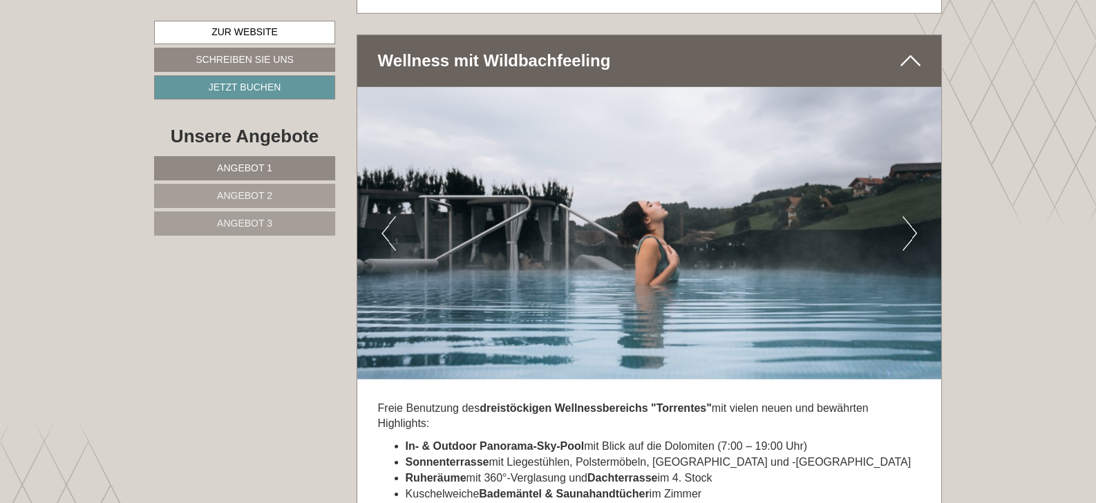
click at [914, 220] on button "Next" at bounding box center [910, 233] width 15 height 35
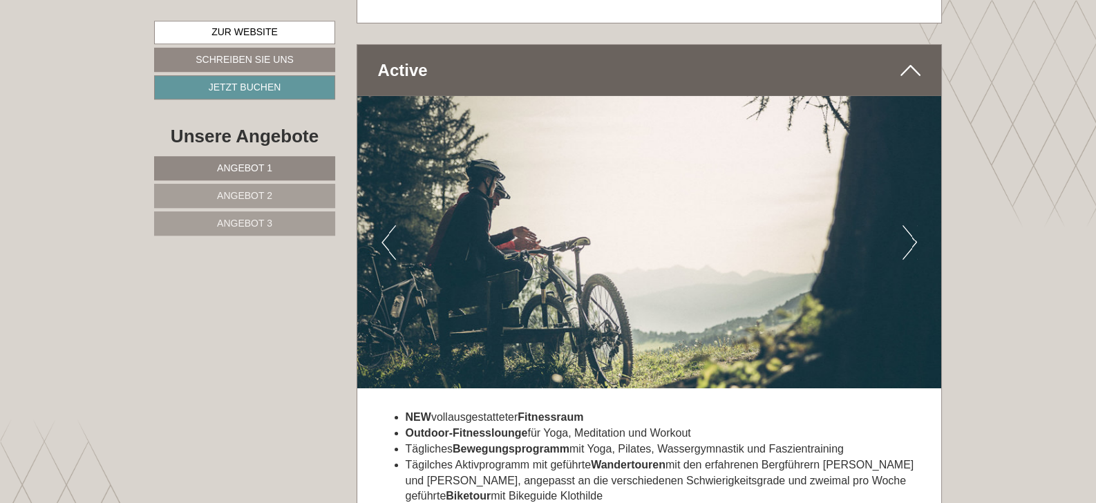
scroll to position [6023, 0]
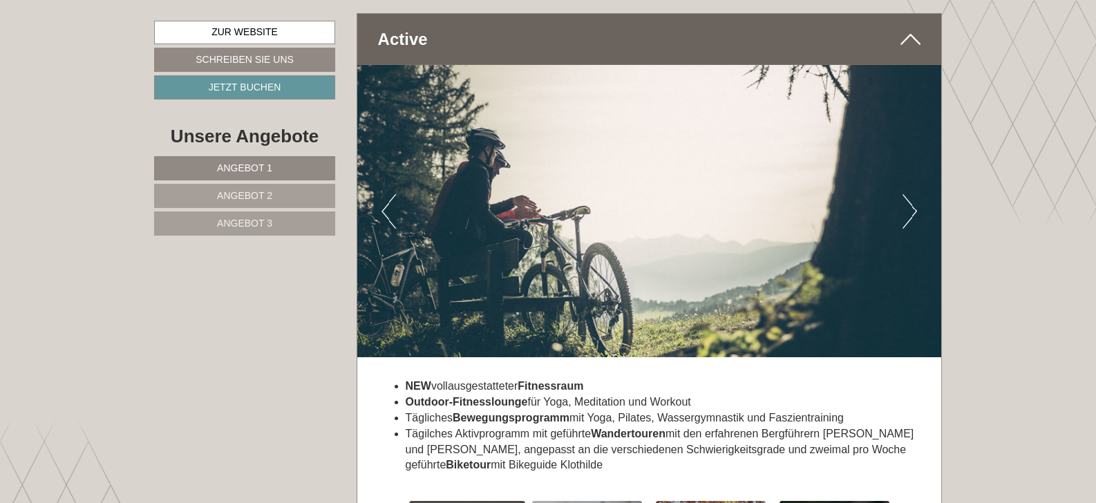
click at [914, 194] on button "Next" at bounding box center [910, 211] width 15 height 35
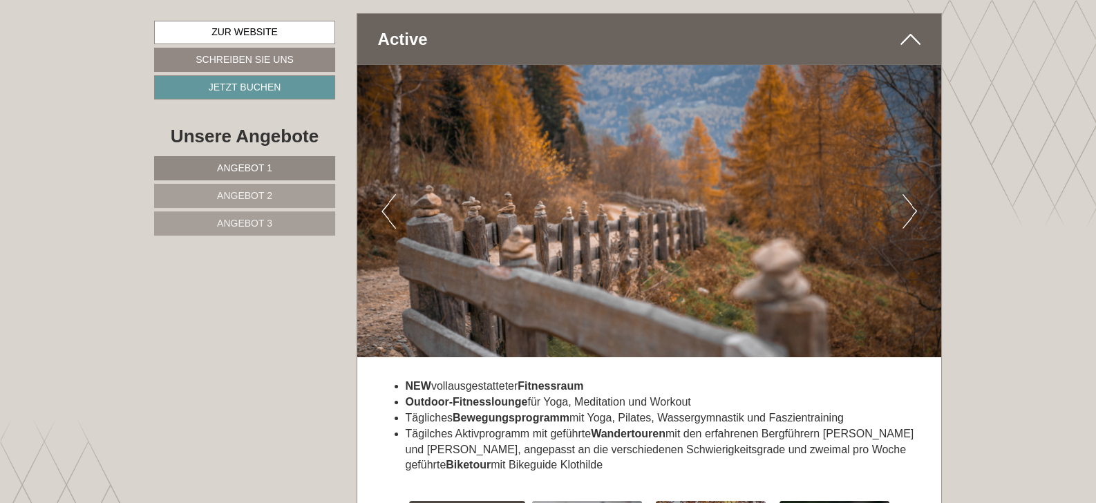
click at [914, 194] on button "Next" at bounding box center [910, 211] width 15 height 35
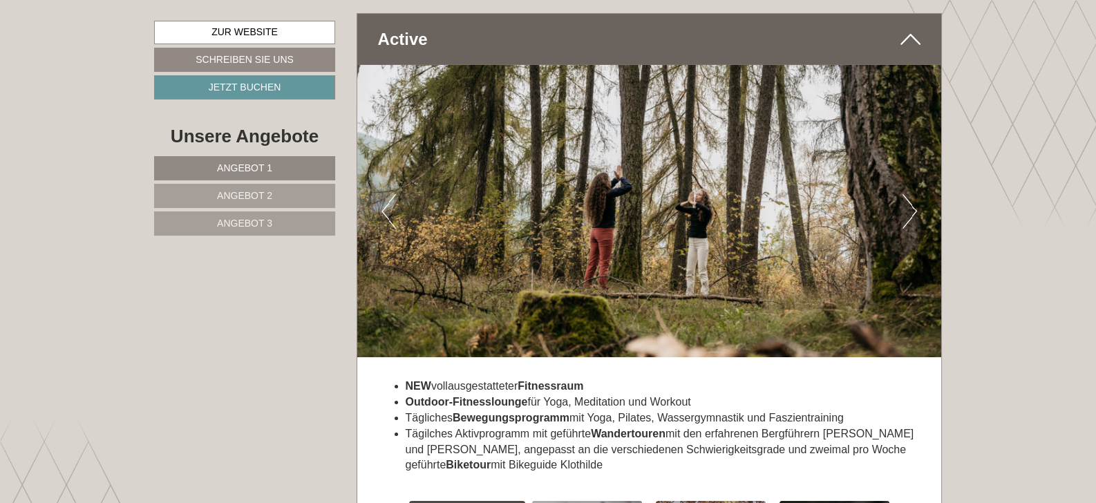
click at [914, 194] on button "Next" at bounding box center [910, 211] width 15 height 35
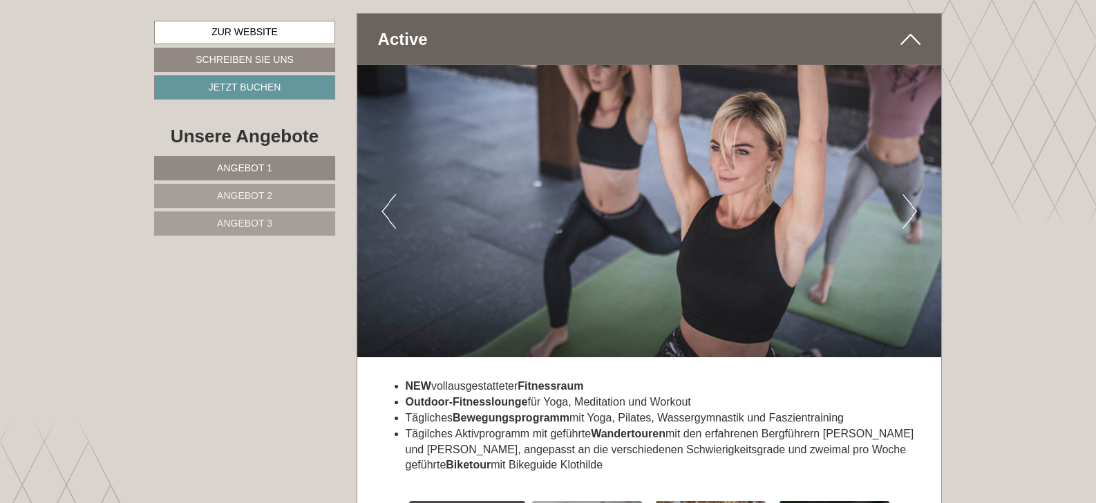
click at [914, 194] on button "Next" at bounding box center [910, 211] width 15 height 35
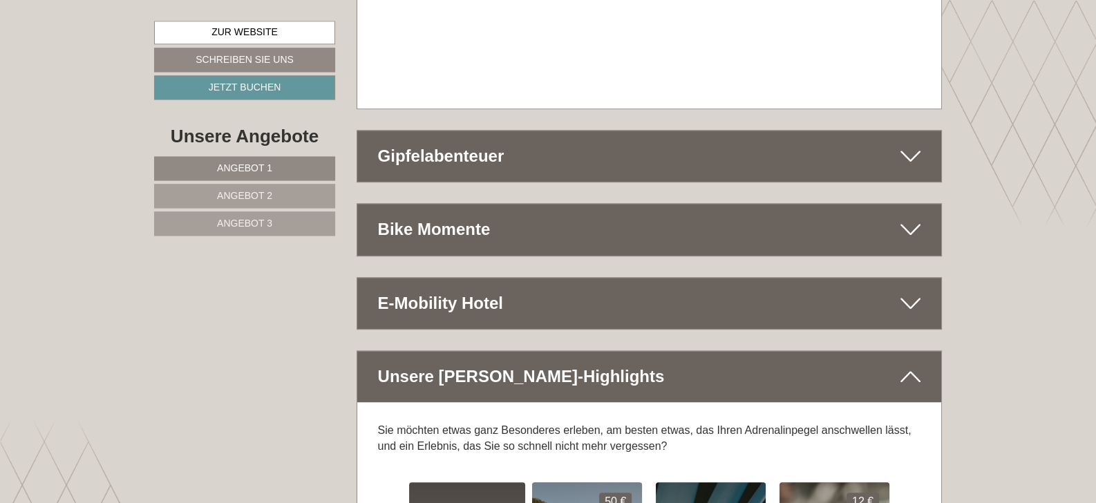
scroll to position [7837, 0]
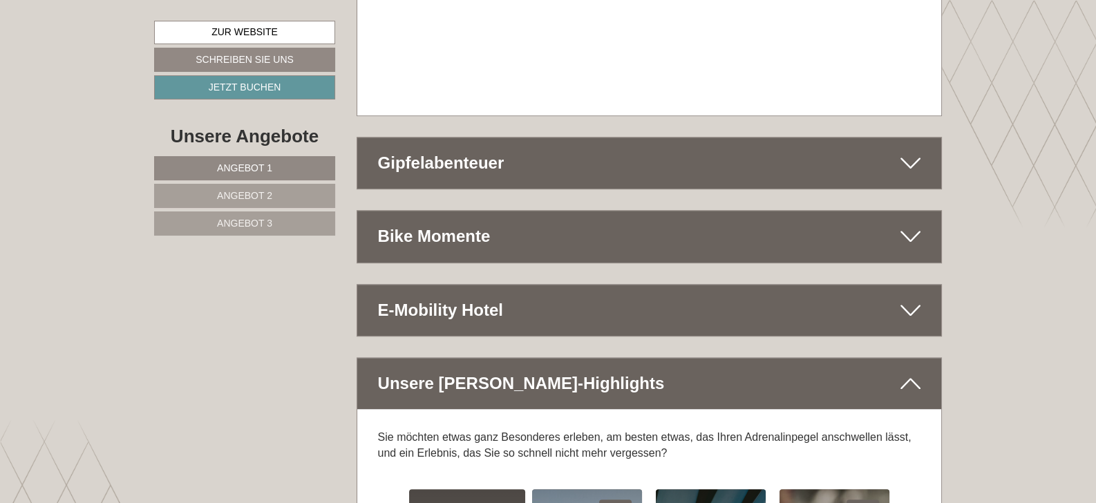
click at [910, 225] on icon at bounding box center [910, 236] width 20 height 23
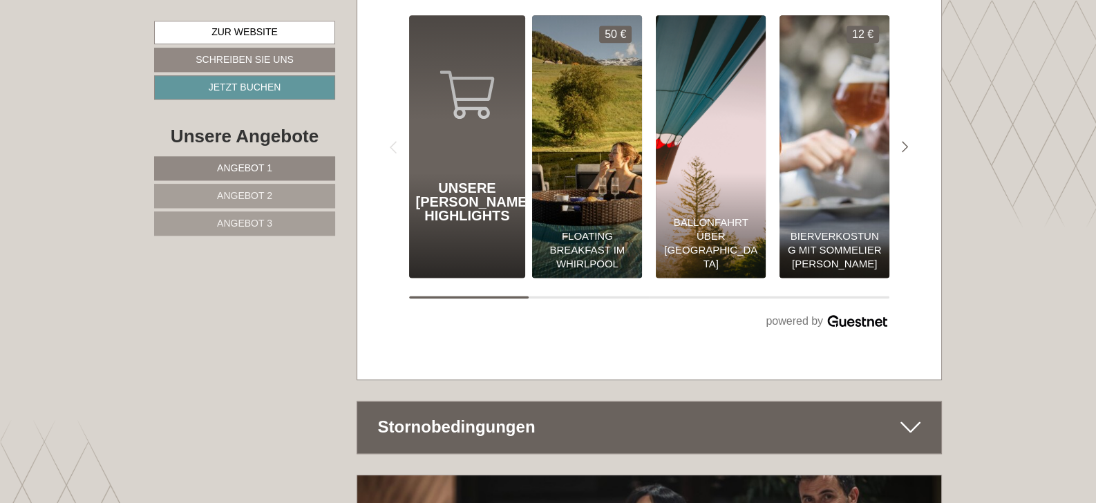
scroll to position [9070, 0]
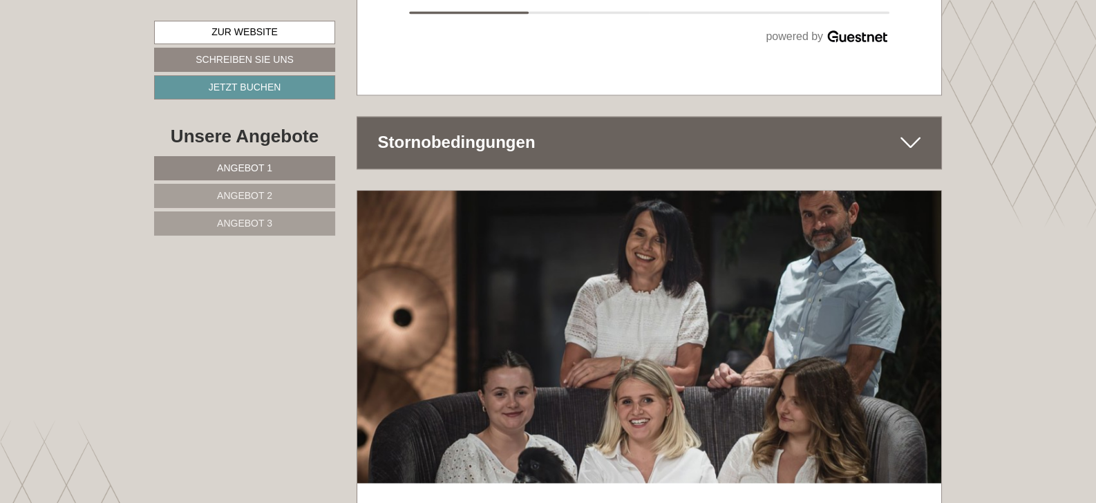
click at [909, 131] on icon at bounding box center [910, 142] width 20 height 23
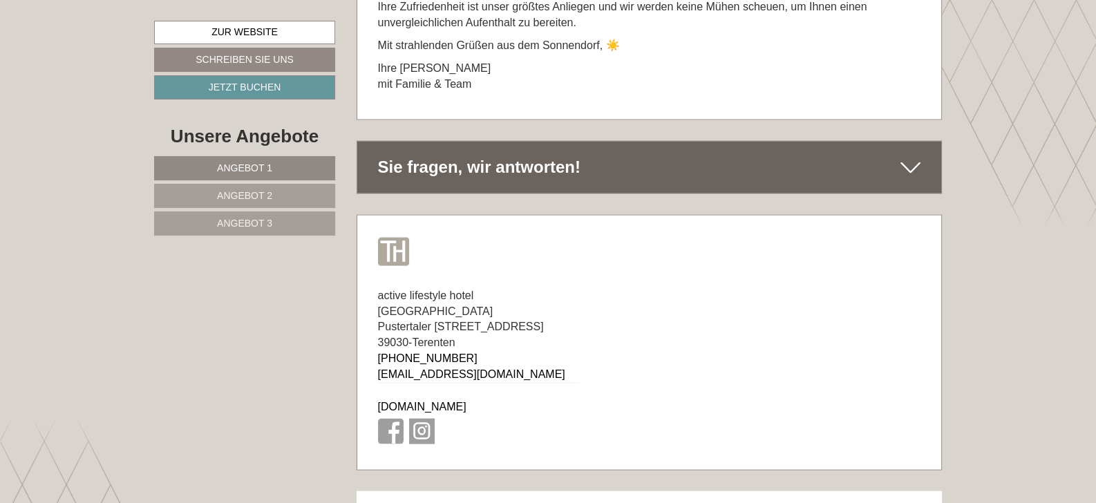
scroll to position [9505, 0]
